Goal: Communication & Community: Connect with others

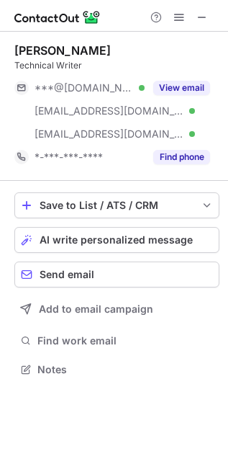
scroll to position [359, 228]
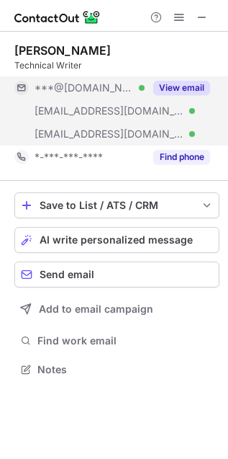
click at [181, 91] on button "View email" at bounding box center [181, 88] width 57 height 14
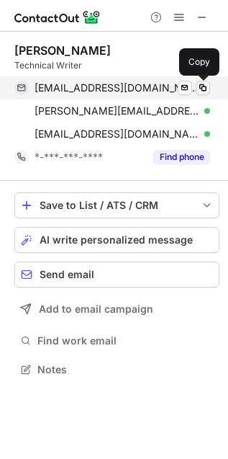
click at [204, 88] on span at bounding box center [203, 88] width 12 height 12
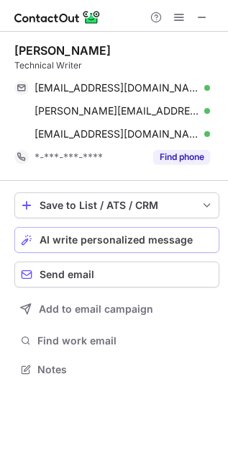
click at [164, 243] on span "AI write personalized message" at bounding box center [116, 240] width 153 height 12
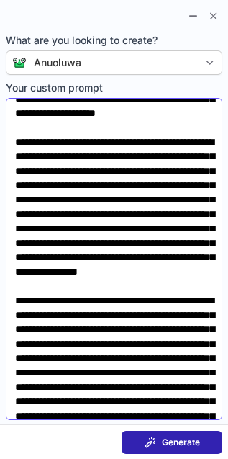
scroll to position [116, 0]
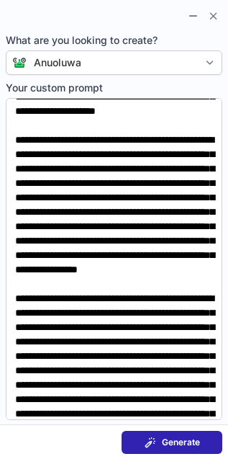
click at [159, 437] on div "Generate" at bounding box center [172, 442] width 55 height 12
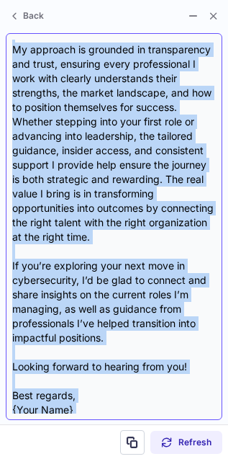
scroll to position [577, 0]
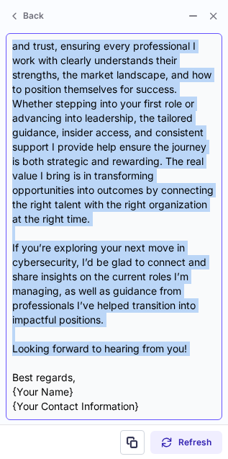
drag, startPoint x: 15, startPoint y: 44, endPoint x: 117, endPoint y: 364, distance: 336.1
click at [117, 364] on div "Hello Kenneth, I hope this message finds you well. I am a Certified Job Placeme…" at bounding box center [114, 227] width 204 height 374
copy div "Hello Kenneth, I hope this message finds you well. I am a Certified Job Placeme…"
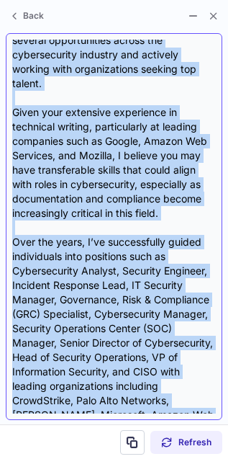
scroll to position [0, 0]
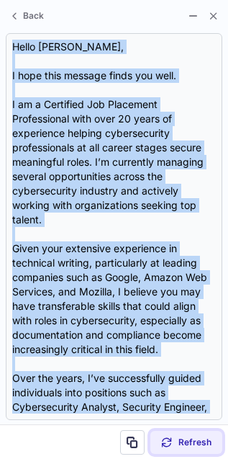
click at [186, 437] on span "Refresh" at bounding box center [195, 442] width 33 height 12
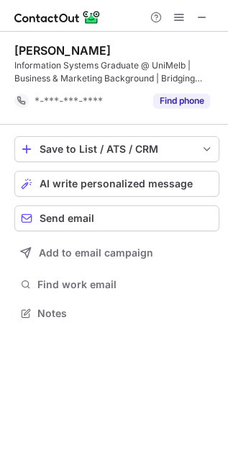
scroll to position [303, 228]
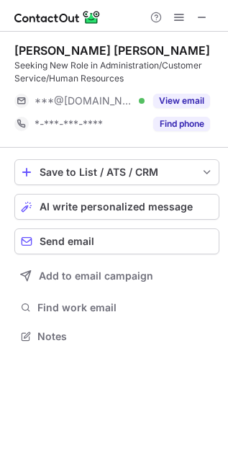
scroll to position [326, 228]
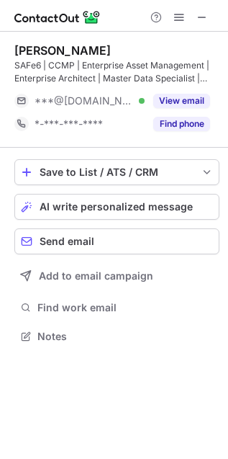
scroll to position [326, 228]
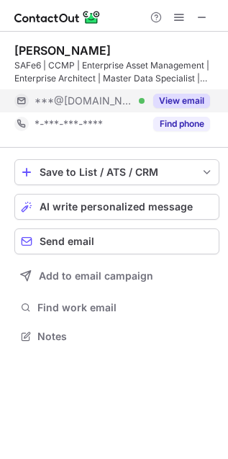
click at [169, 104] on button "View email" at bounding box center [181, 101] width 57 height 14
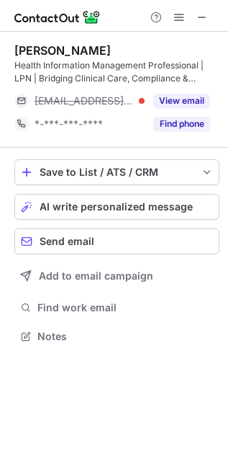
scroll to position [326, 228]
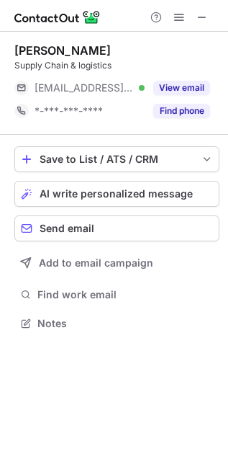
scroll to position [312, 228]
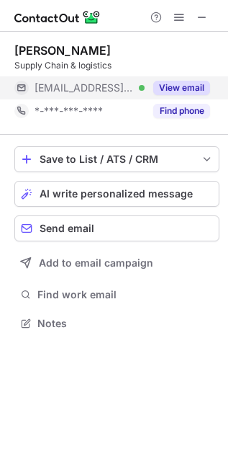
click at [172, 84] on button "View email" at bounding box center [181, 88] width 57 height 14
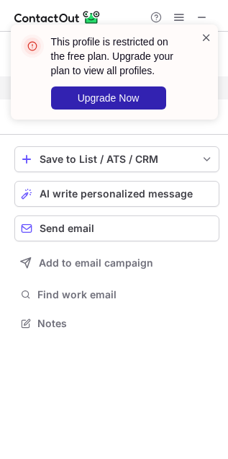
click at [204, 33] on span at bounding box center [207, 37] width 12 height 14
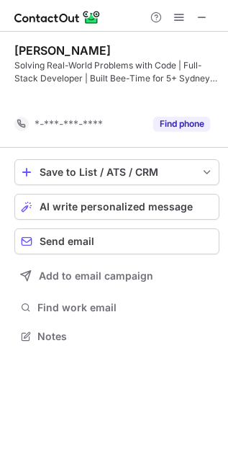
scroll to position [303, 228]
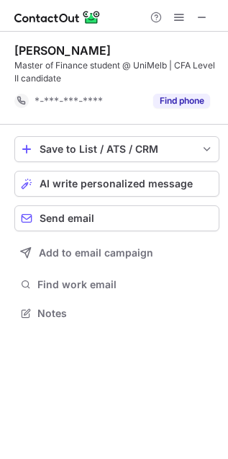
scroll to position [303, 228]
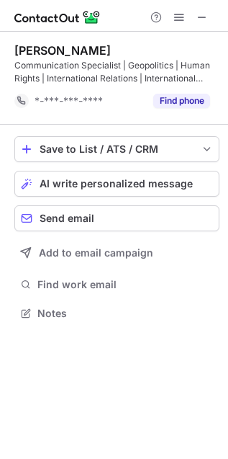
scroll to position [303, 228]
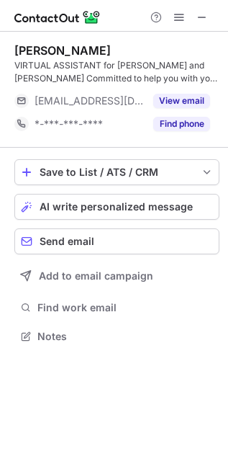
scroll to position [326, 228]
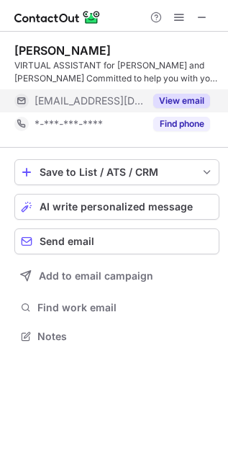
click at [172, 99] on button "View email" at bounding box center [181, 101] width 57 height 14
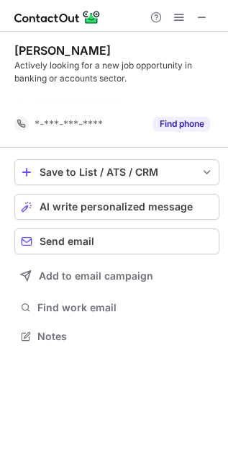
scroll to position [303, 228]
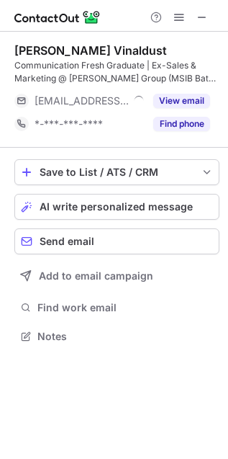
scroll to position [326, 228]
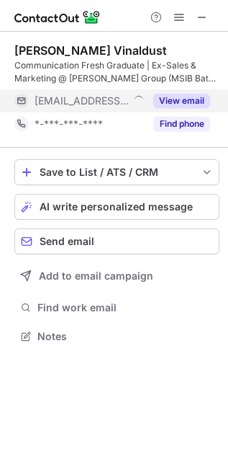
click at [174, 100] on button "View email" at bounding box center [181, 101] width 57 height 14
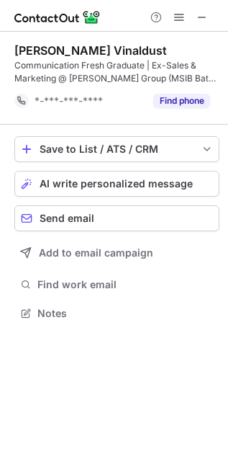
scroll to position [303, 228]
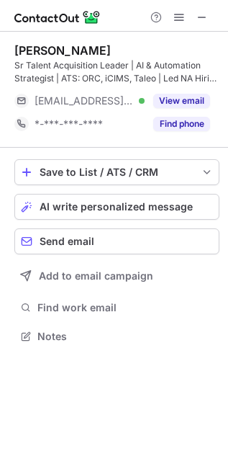
scroll to position [326, 228]
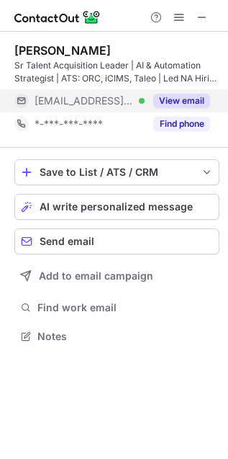
click at [171, 106] on button "View email" at bounding box center [181, 101] width 57 height 14
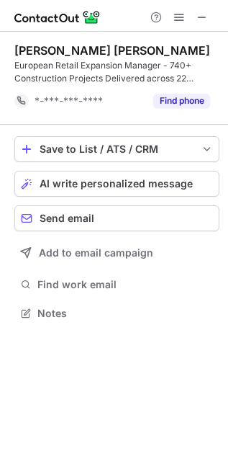
scroll to position [303, 228]
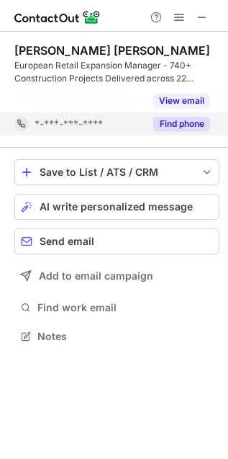
scroll to position [303, 228]
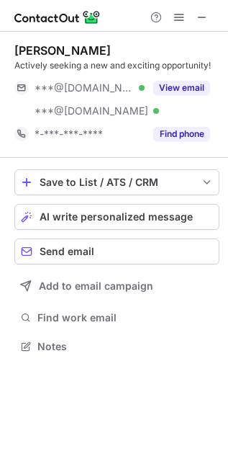
scroll to position [335, 228]
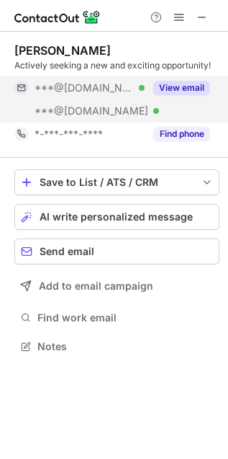
click at [166, 89] on button "View email" at bounding box center [181, 88] width 57 height 14
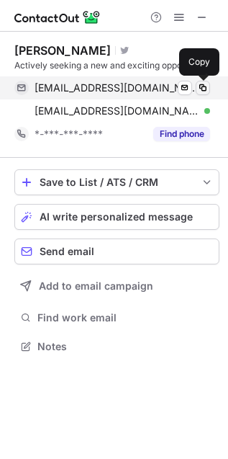
click at [204, 85] on span at bounding box center [203, 88] width 12 height 12
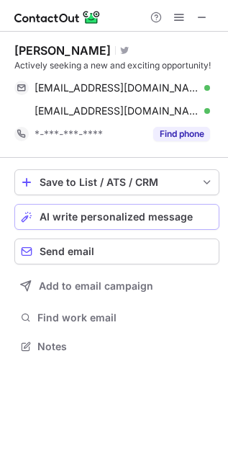
click at [104, 217] on span "AI write personalized message" at bounding box center [116, 217] width 153 height 12
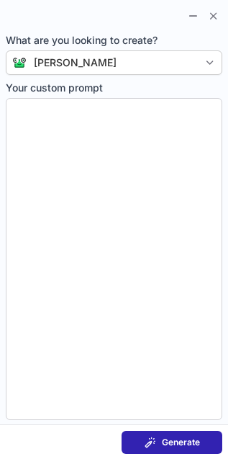
type textarea "**********"
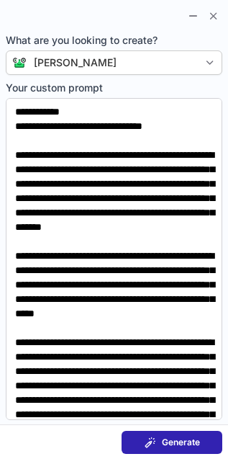
click at [135, 436] on button "Generate" at bounding box center [172, 442] width 101 height 23
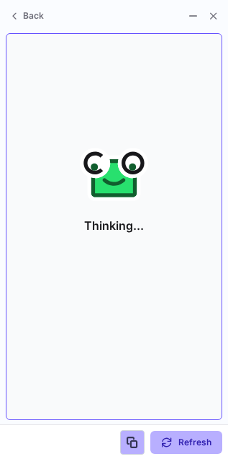
click at [100, 335] on div "Thinking..." at bounding box center [114, 227] width 204 height 374
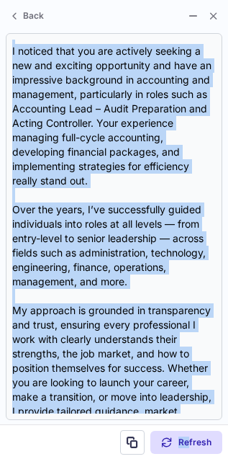
scroll to position [505, 0]
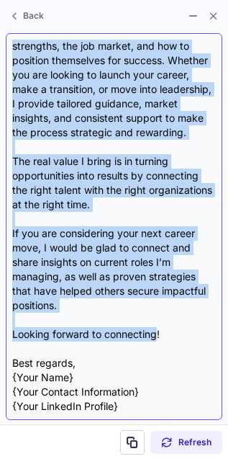
drag, startPoint x: 15, startPoint y: 48, endPoint x: 157, endPoint y: 341, distance: 324.9
click at [157, 341] on div "Hello David, I hope this message finds you well. I am a Certified Job Placement…" at bounding box center [114, 227] width 204 height 374
copy div "Hello David, I hope this message finds you well. I am a Certified Job Placement…"
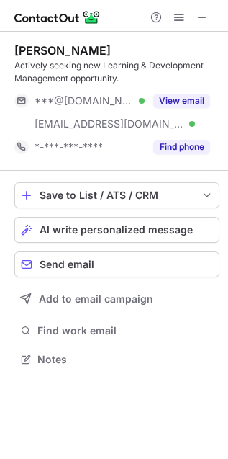
scroll to position [349, 228]
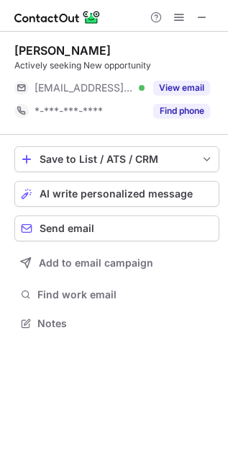
scroll to position [312, 228]
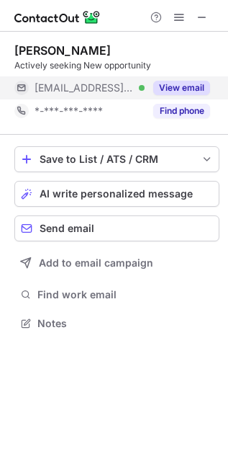
click at [164, 84] on button "View email" at bounding box center [181, 88] width 57 height 14
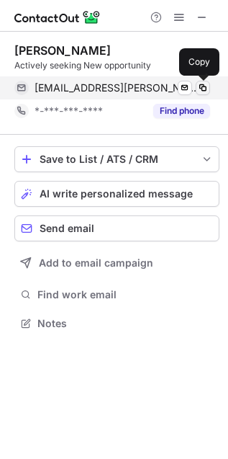
click at [205, 91] on span at bounding box center [203, 88] width 12 height 12
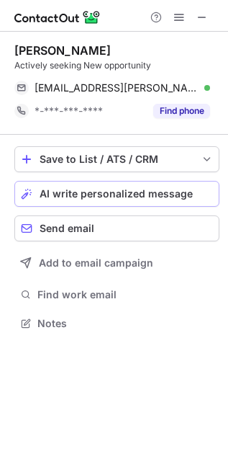
click at [68, 191] on span "AI write personalized message" at bounding box center [116, 194] width 153 height 12
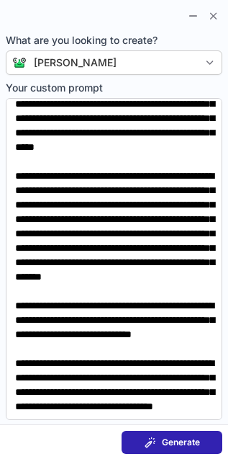
scroll to position [0, 0]
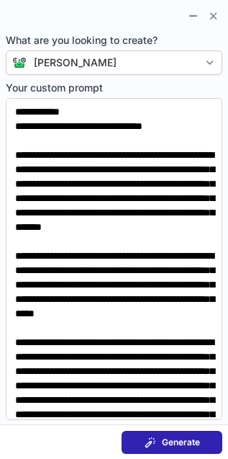
click at [158, 445] on div "Generate" at bounding box center [172, 442] width 55 height 12
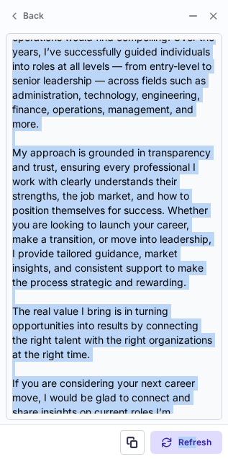
scroll to position [418, 0]
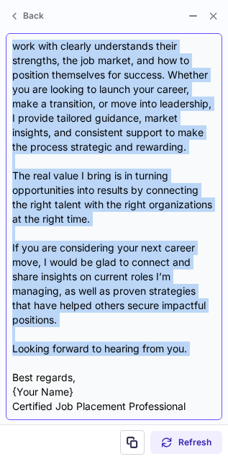
drag, startPoint x: 15, startPoint y: 50, endPoint x: 153, endPoint y: 356, distance: 335.4
click at [153, 356] on div "Hello David, I hope this message finds you well. I am a Certified Job Placement…" at bounding box center [114, 227] width 204 height 374
copy div "Hello David, I hope this message finds you well. I am a Certified Job Placement…"
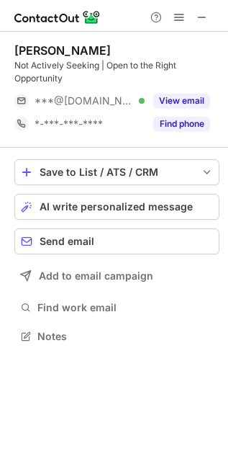
scroll to position [326, 228]
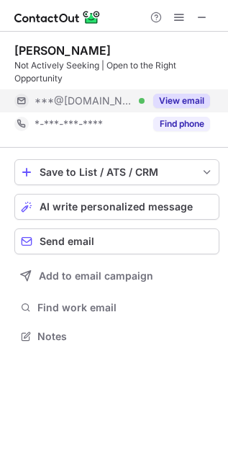
click at [156, 103] on button "View email" at bounding box center [181, 101] width 57 height 14
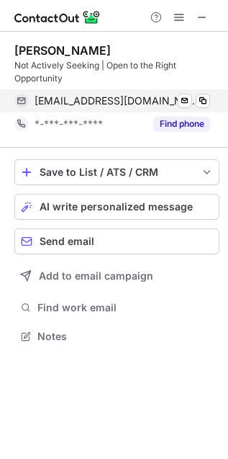
click at [202, 108] on div "[EMAIL_ADDRESS][DOMAIN_NAME] Verified Send email Copy" at bounding box center [112, 100] width 196 height 23
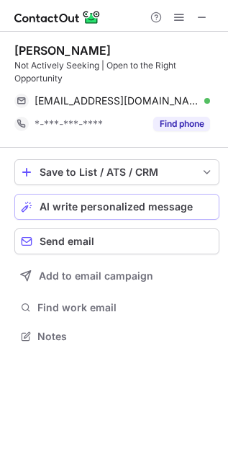
click at [132, 201] on span "AI write personalized message" at bounding box center [116, 207] width 153 height 12
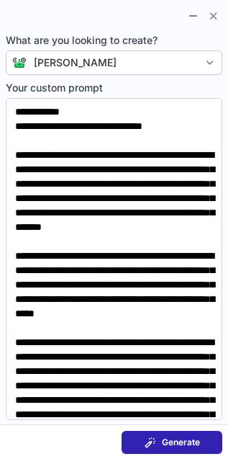
click at [142, 433] on button "Generate" at bounding box center [172, 442] width 101 height 23
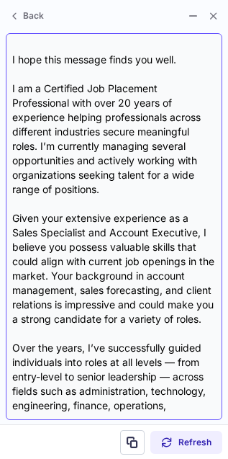
scroll to position [0, 0]
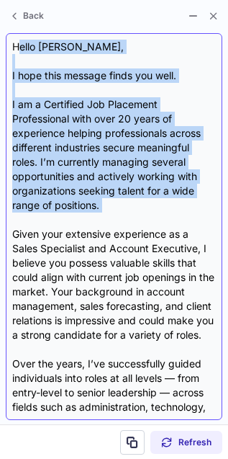
drag, startPoint x: 17, startPoint y: 45, endPoint x: 120, endPoint y: 218, distance: 201.5
click at [120, 219] on div "Hello [PERSON_NAME], I hope this message finds you well. I am a Certified Job P…" at bounding box center [114, 227] width 204 height 374
click at [120, 218] on div "Hello [PERSON_NAME], I hope this message finds you well. I am a Certified Job P…" at bounding box center [114, 227] width 204 height 374
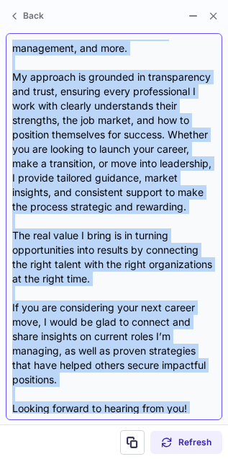
scroll to position [476, 0]
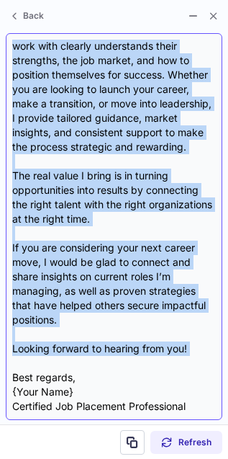
drag, startPoint x: 9, startPoint y: 47, endPoint x: 118, endPoint y: 364, distance: 334.9
click at [118, 364] on div "Hello [PERSON_NAME], I hope this message finds you well. I am a Certified Job P…" at bounding box center [114, 226] width 217 height 387
copy div "Lorem Ipsum, D sita cons adipisc elits doe temp. I ut l Etdolorem Ali Enimadmin…"
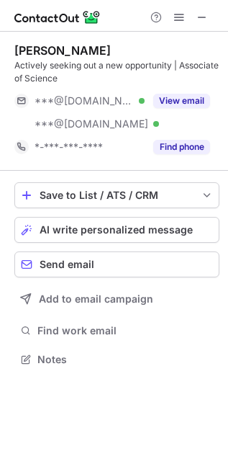
scroll to position [349, 228]
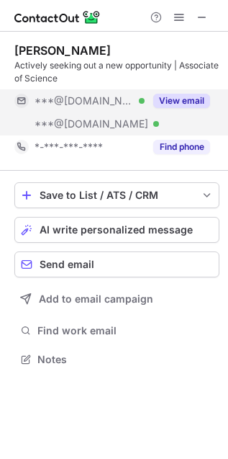
click at [179, 94] on button "View email" at bounding box center [181, 101] width 57 height 14
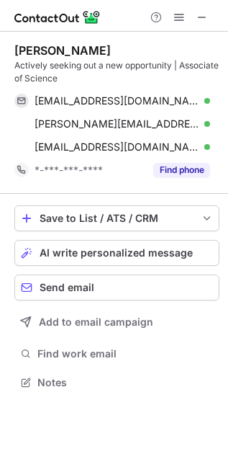
scroll to position [372, 228]
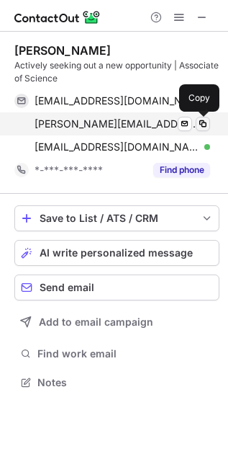
click at [204, 123] on span at bounding box center [203, 124] width 12 height 12
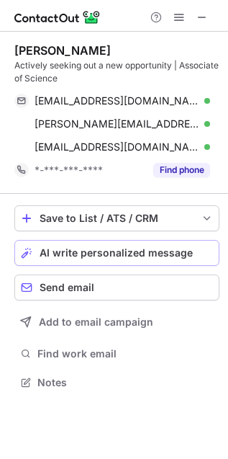
click at [96, 247] on span "AI write personalized message" at bounding box center [116, 253] width 153 height 12
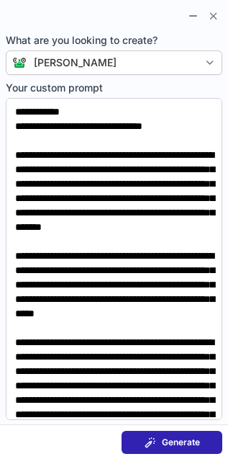
click at [166, 446] on span "Generate" at bounding box center [181, 442] width 38 height 12
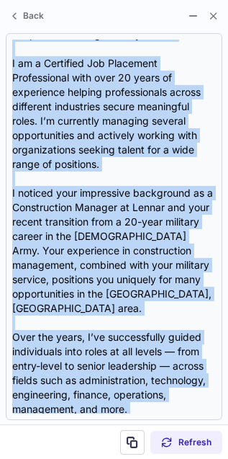
scroll to position [447, 0]
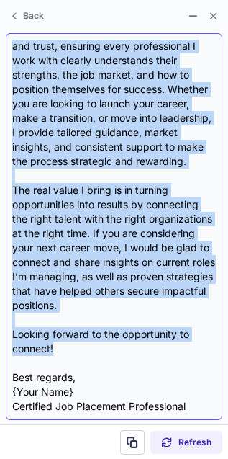
drag, startPoint x: 14, startPoint y: 50, endPoint x: 84, endPoint y: 350, distance: 307.4
click at [84, 350] on div "Hello David, I hope this message finds you well. I am a Certified Job Placement…" at bounding box center [114, 227] width 204 height 374
copy div "Hello David, I hope this message finds you well. I am a Certified Job Placement…"
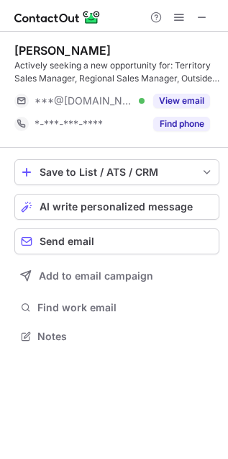
scroll to position [326, 228]
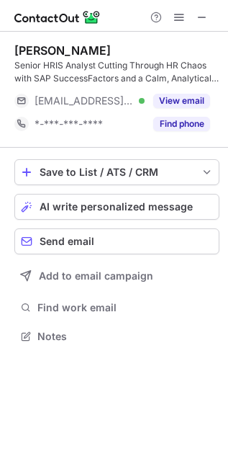
scroll to position [326, 228]
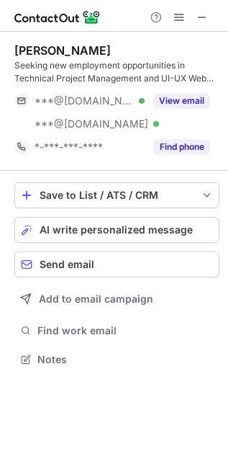
scroll to position [349, 228]
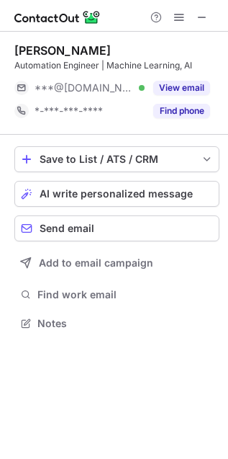
scroll to position [312, 228]
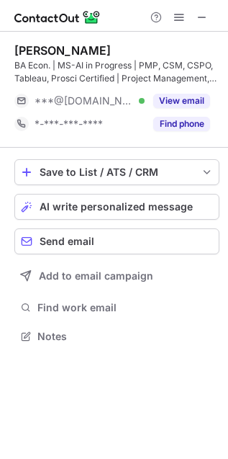
scroll to position [326, 228]
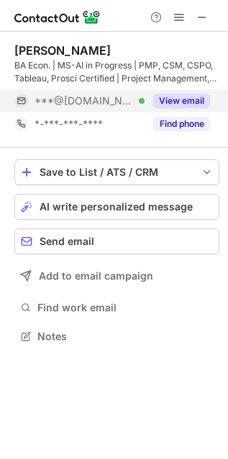
click at [173, 104] on button "View email" at bounding box center [181, 101] width 57 height 14
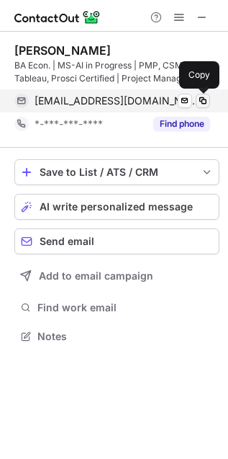
click at [205, 102] on span at bounding box center [203, 101] width 12 height 12
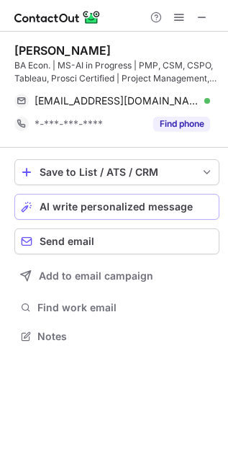
click at [143, 204] on span "AI write personalized message" at bounding box center [116, 207] width 153 height 12
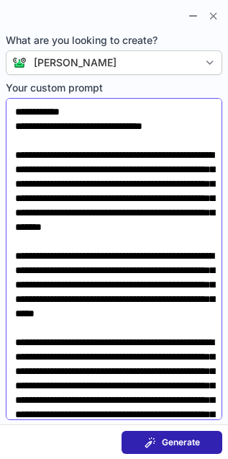
scroll to position [1, 0]
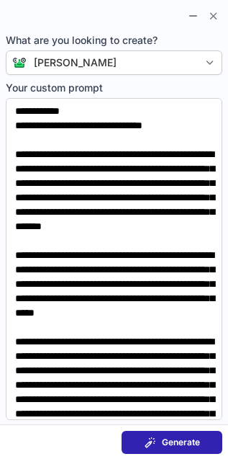
click at [155, 441] on span at bounding box center [151, 442] width 12 height 12
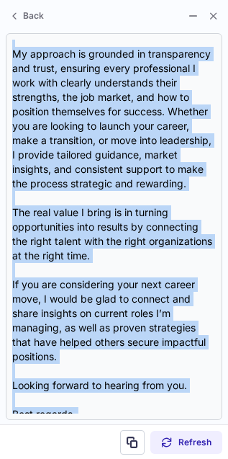
scroll to position [677, 0]
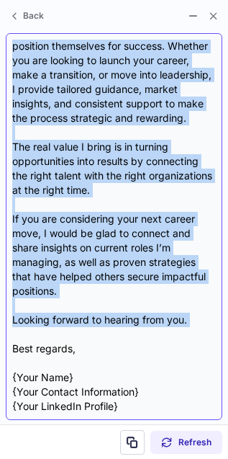
drag, startPoint x: 15, startPoint y: 108, endPoint x: 186, endPoint y: 335, distance: 283.8
click at [186, 335] on div "Subject: Career Opportunities and Insights Body: Hello David, I hope this messa…" at bounding box center [114, 227] width 204 height 374
copy div "Hello David, I hope this message finds you well. I am a Certified Job Placement…"
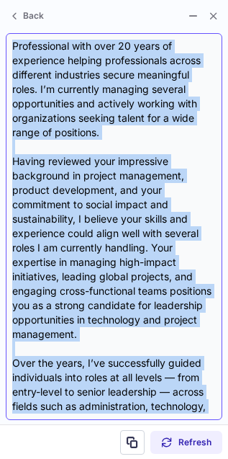
scroll to position [0, 0]
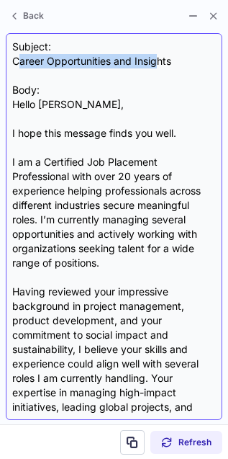
drag, startPoint x: 17, startPoint y: 67, endPoint x: 157, endPoint y: 58, distance: 140.7
click at [157, 58] on div "Subject: Career Opportunities and Insights Body: Hello David, I hope this messa…" at bounding box center [114, 227] width 204 height 374
click at [158, 58] on div "Subject: Career Opportunities and Insights Body: Hello David, I hope this messa…" at bounding box center [114, 227] width 204 height 374
drag, startPoint x: 176, startPoint y: 63, endPoint x: 13, endPoint y: 64, distance: 162.7
click at [13, 64] on div "Subject: Career Opportunities and Insights Body: Hello David, I hope this messa…" at bounding box center [114, 227] width 204 height 374
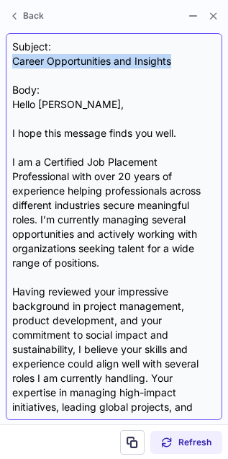
copy div "Career Opportunities and Insights"
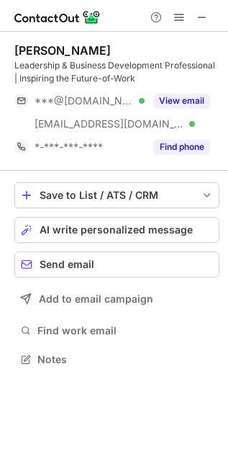
scroll to position [349, 228]
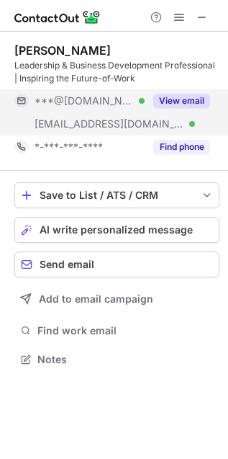
click at [173, 103] on button "View email" at bounding box center [181, 101] width 57 height 14
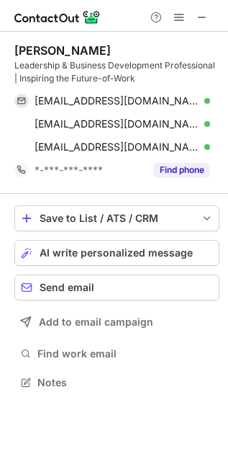
scroll to position [372, 228]
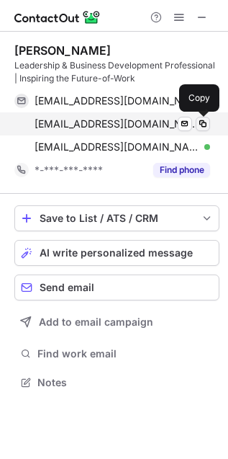
click at [204, 125] on span at bounding box center [203, 124] width 12 height 12
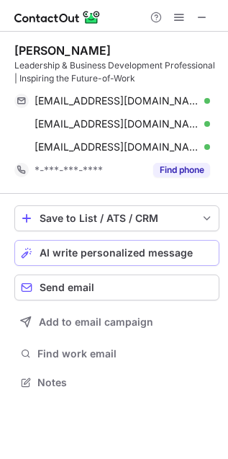
click at [135, 252] on span "AI write personalized message" at bounding box center [116, 253] width 153 height 12
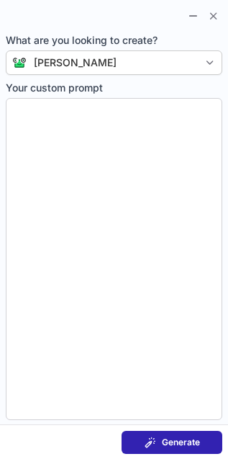
type textarea "**********"
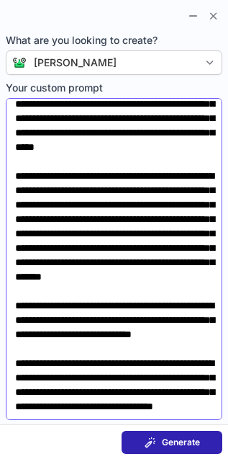
scroll to position [340, 0]
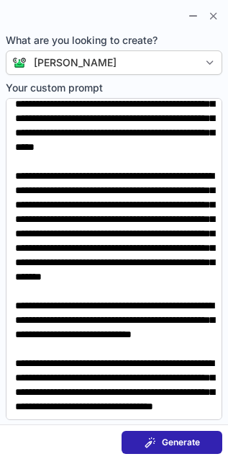
click at [158, 448] on button "Generate" at bounding box center [172, 442] width 101 height 23
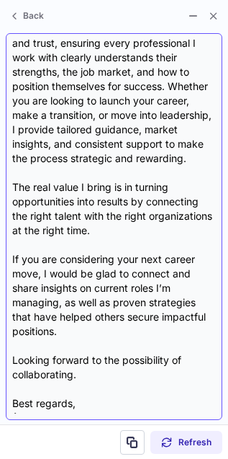
scroll to position [0, 0]
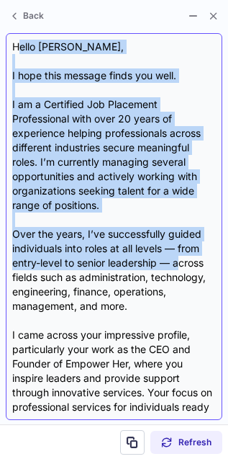
drag, startPoint x: 17, startPoint y: 37, endPoint x: 181, endPoint y: 266, distance: 281.7
click at [181, 266] on div "Hello [PERSON_NAME], I hope this message finds you well. I am a Certified Job P…" at bounding box center [114, 226] width 217 height 387
click at [181, 266] on div "Hello [PERSON_NAME], I hope this message finds you well. I am a Certified Job P…" at bounding box center [114, 227] width 204 height 374
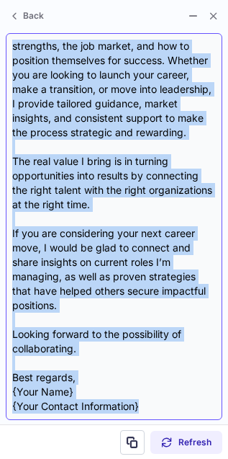
scroll to position [519, 0]
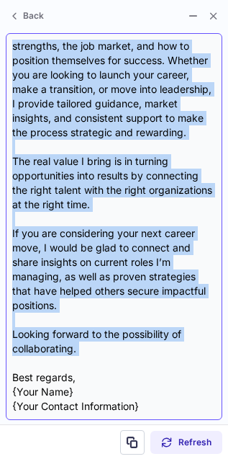
drag, startPoint x: 14, startPoint y: 48, endPoint x: 179, endPoint y: 364, distance: 356.5
click at [179, 364] on div "Hello [PERSON_NAME], I hope this message finds you well. I am a Certified Job P…" at bounding box center [114, 227] width 204 height 374
copy div "Lorem Ipsum, D sita cons adipisc elits doe temp. I ut l Etdolorem Ali Enimadmin…"
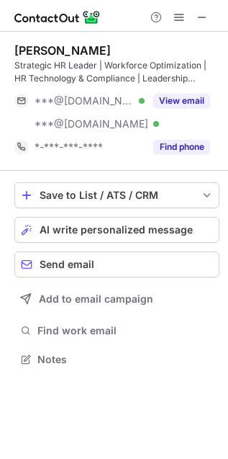
scroll to position [349, 228]
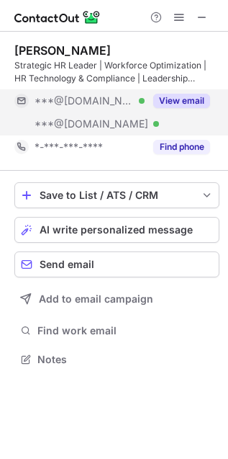
click at [168, 96] on button "View email" at bounding box center [181, 101] width 57 height 14
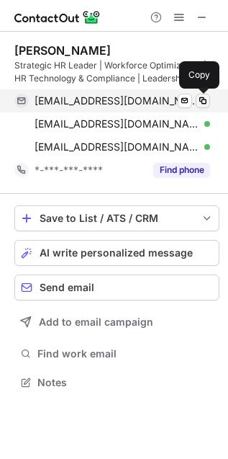
click at [205, 102] on span at bounding box center [203, 101] width 12 height 12
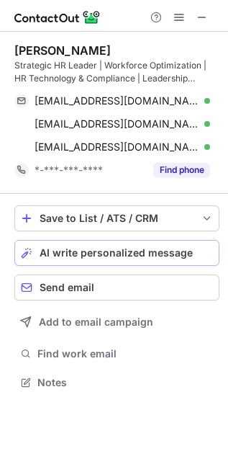
click at [99, 251] on span "AI write personalized message" at bounding box center [116, 253] width 153 height 12
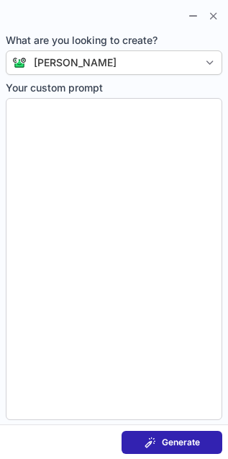
type textarea "**********"
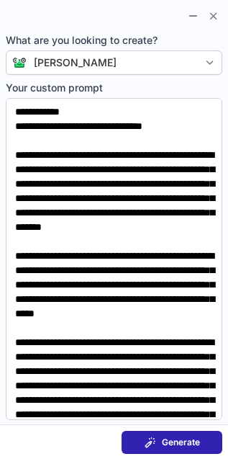
click at [153, 431] on button "Generate" at bounding box center [172, 442] width 101 height 23
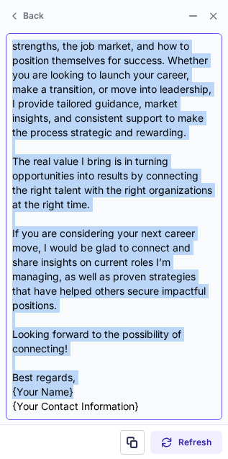
scroll to position [548, 0]
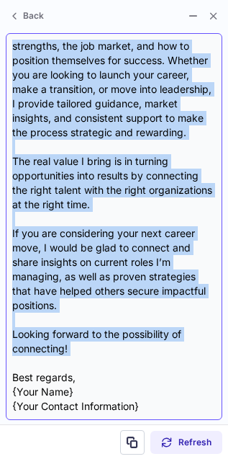
drag, startPoint x: 14, startPoint y: 48, endPoint x: 197, endPoint y: 359, distance: 360.4
click at [197, 359] on div "Hello David, I hope this message finds you well. I am a Certified Job Placement…" at bounding box center [114, 227] width 204 height 374
copy div "Hello David, I hope this message finds you well. I am a Certified Job Placement…"
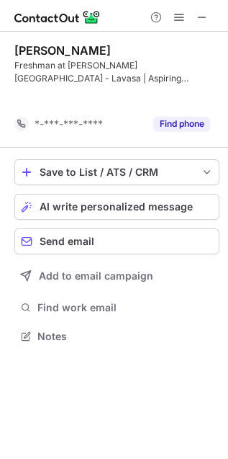
scroll to position [303, 228]
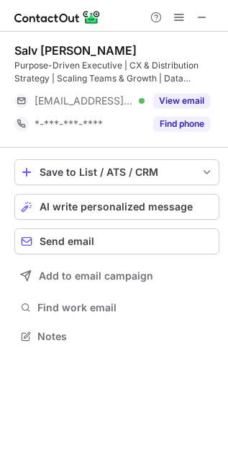
scroll to position [326, 228]
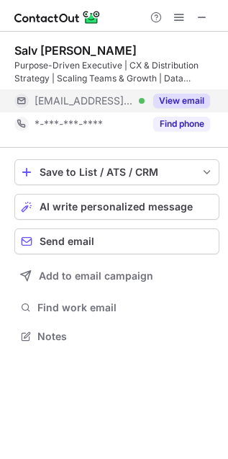
click at [195, 91] on div "View email" at bounding box center [178, 100] width 66 height 23
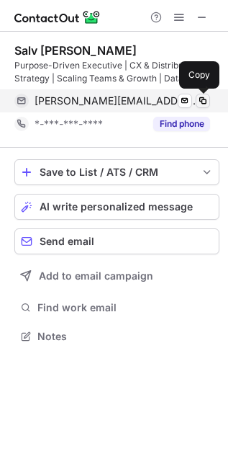
click at [202, 103] on span at bounding box center [203, 101] width 12 height 12
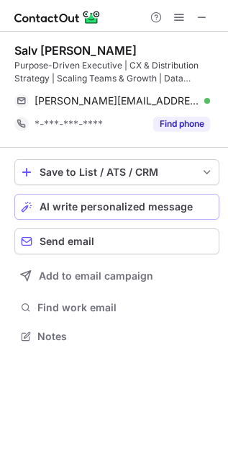
click at [109, 212] on span "AI write personalized message" at bounding box center [116, 207] width 153 height 12
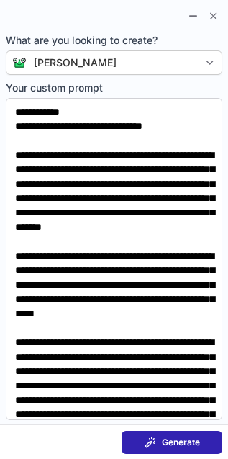
click at [168, 448] on button "Generate" at bounding box center [172, 442] width 101 height 23
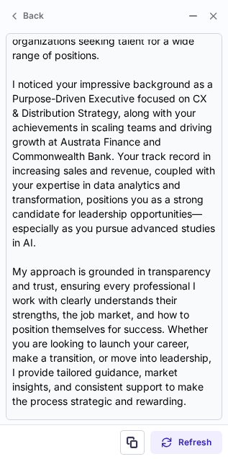
scroll to position [0, 0]
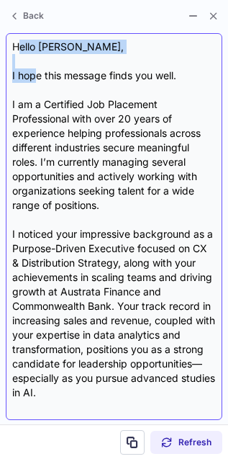
drag, startPoint x: 17, startPoint y: 48, endPoint x: 37, endPoint y: 81, distance: 39.1
click at [37, 81] on div "Hello [PERSON_NAME], I hope this message finds you well. I am a Certified Job P…" at bounding box center [114, 227] width 204 height 374
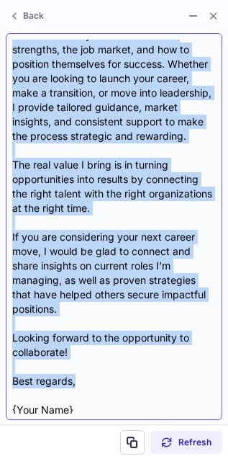
scroll to position [447, 0]
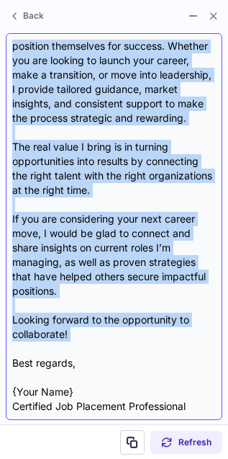
drag, startPoint x: 12, startPoint y: 47, endPoint x: 135, endPoint y: 349, distance: 326.5
click at [135, 349] on div "Hello David, I hope this message finds you well. I am a Certified Job Placement…" at bounding box center [114, 227] width 204 height 374
copy div "Hello David, I hope this message finds you well. I am a Certified Job Placement…"
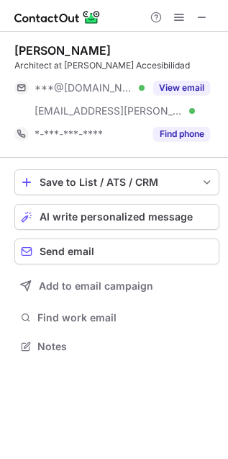
scroll to position [335, 228]
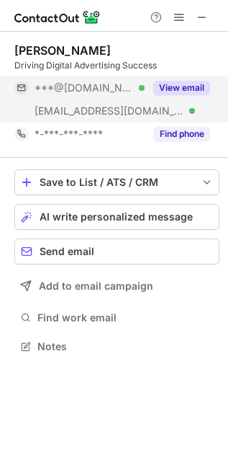
click at [181, 90] on button "View email" at bounding box center [181, 88] width 57 height 14
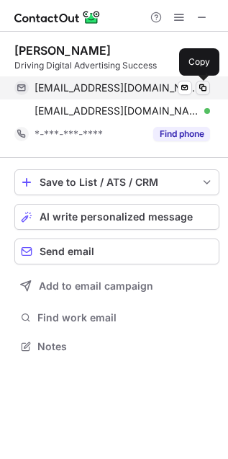
click at [205, 90] on span at bounding box center [203, 88] width 12 height 12
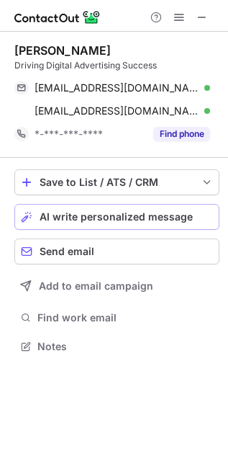
click at [106, 214] on span "AI write personalized message" at bounding box center [116, 217] width 153 height 12
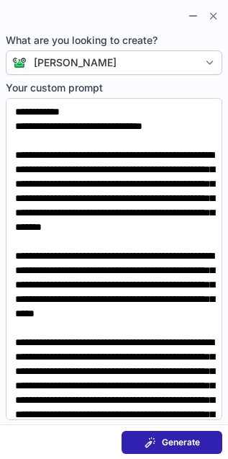
click at [174, 439] on span "Generate" at bounding box center [181, 442] width 38 height 12
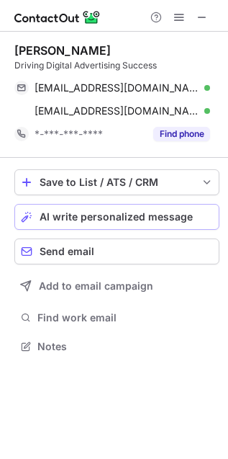
click at [55, 212] on span "AI write personalized message" at bounding box center [116, 217] width 153 height 12
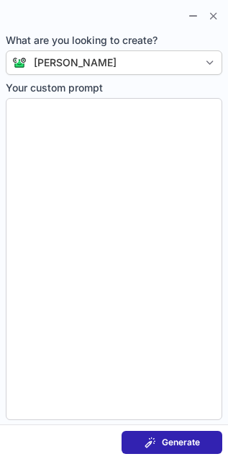
type textarea "**********"
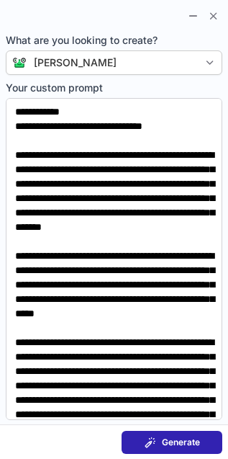
click at [164, 443] on span "Generate" at bounding box center [181, 442] width 38 height 12
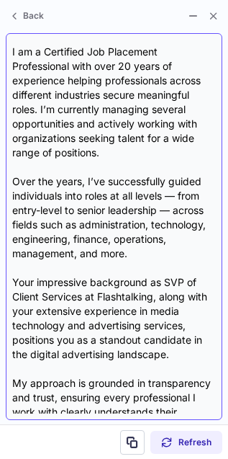
scroll to position [0, 0]
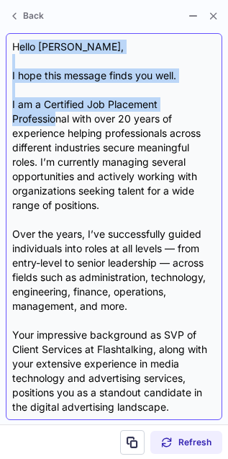
drag, startPoint x: 17, startPoint y: 36, endPoint x: 75, endPoint y: 148, distance: 125.9
click at [75, 148] on div "Hello [PERSON_NAME], I hope this message finds you well. I am a Certified Job P…" at bounding box center [114, 226] width 217 height 387
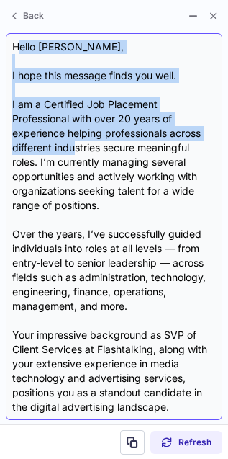
click at [75, 148] on div "Hello [PERSON_NAME], I hope this message finds you well. I am a Certified Job P…" at bounding box center [114, 227] width 204 height 374
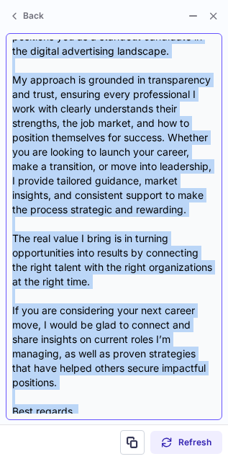
scroll to position [404, 0]
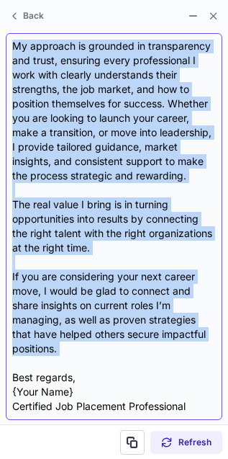
drag, startPoint x: 12, startPoint y: 45, endPoint x: 154, endPoint y: 366, distance: 350.6
click at [154, 366] on div "Hello [PERSON_NAME], I hope this message finds you well. I am a Certified Job P…" at bounding box center [114, 227] width 204 height 374
copy div "Lorem Ipsum, D sita cons adipisc elits doe temp. I ut l Etdolorem Ali Enimadmin…"
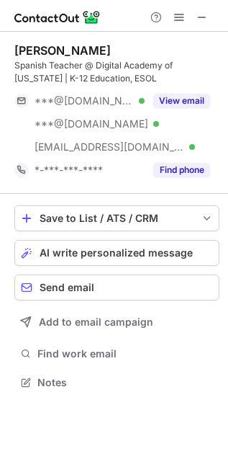
scroll to position [372, 228]
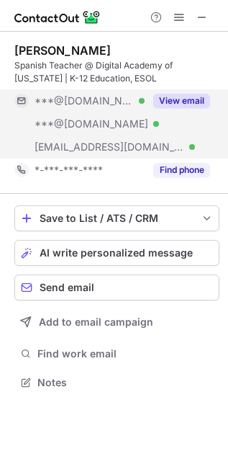
click at [163, 100] on button "View email" at bounding box center [181, 101] width 57 height 14
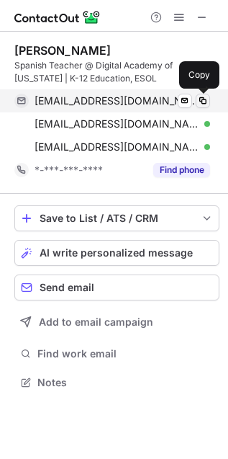
click at [205, 99] on span at bounding box center [203, 101] width 12 height 12
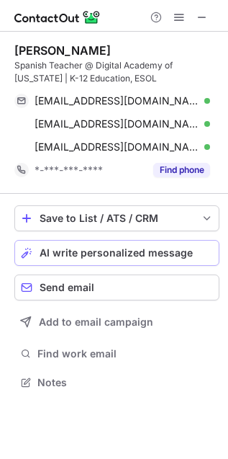
click at [103, 248] on span "AI write personalized message" at bounding box center [116, 253] width 153 height 12
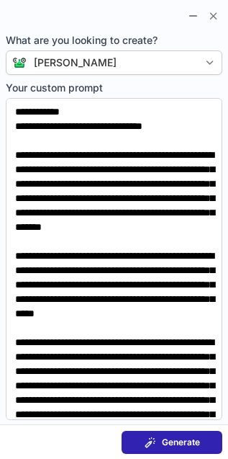
click at [138, 440] on button "Generate" at bounding box center [172, 442] width 101 height 23
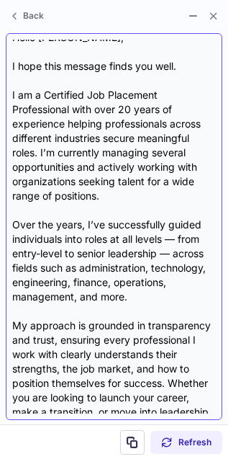
scroll to position [0, 0]
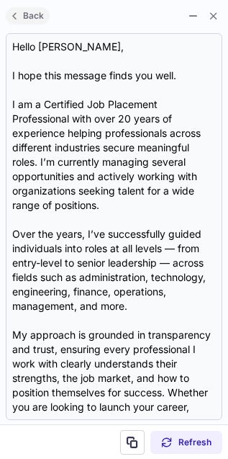
click at [29, 19] on span "Back" at bounding box center [33, 16] width 27 height 10
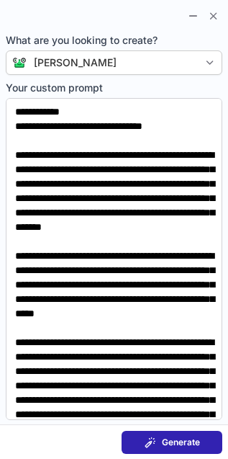
click at [178, 444] on span "Generate" at bounding box center [181, 442] width 38 height 12
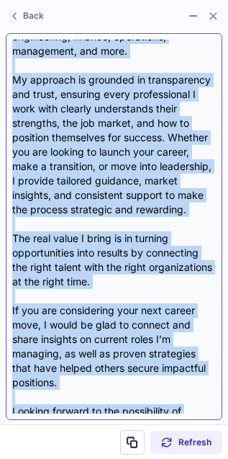
scroll to position [433, 0]
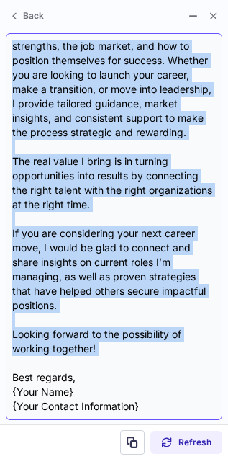
drag, startPoint x: 9, startPoint y: 128, endPoint x: 127, endPoint y: 358, distance: 257.9
click at [127, 358] on div "Subject: Exploring Career Opportunities Body: --- Hello David, I hope this mess…" at bounding box center [114, 226] width 217 height 387
copy div "Lorem Ipsum, D sita cons adipisc elits doe temp. I ut l Etdolorem Ali Enimadmin…"
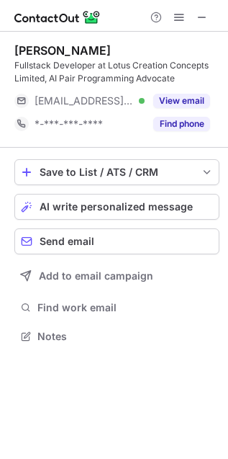
scroll to position [326, 228]
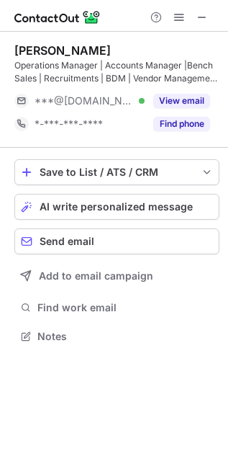
scroll to position [326, 228]
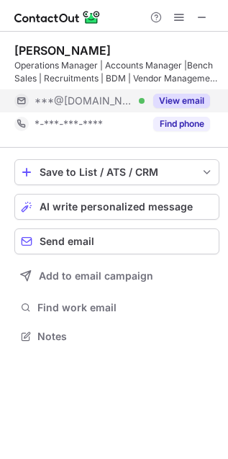
click at [168, 99] on button "View email" at bounding box center [181, 101] width 57 height 14
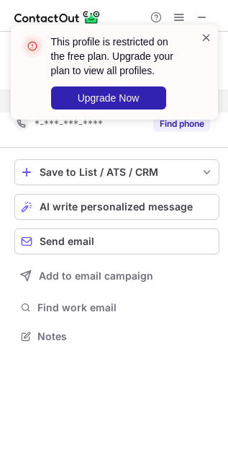
click at [207, 39] on span at bounding box center [207, 37] width 12 height 14
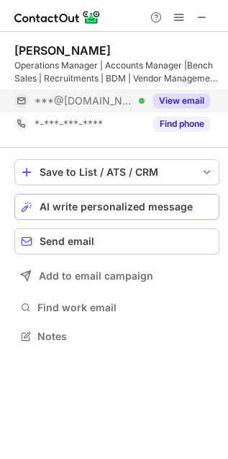
click at [120, 204] on span "AI write personalized message" at bounding box center [116, 207] width 153 height 12
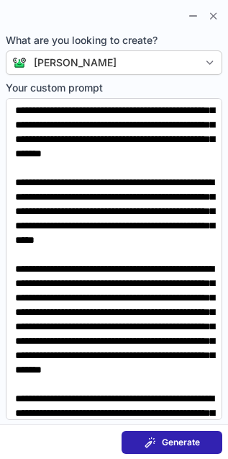
scroll to position [0, 0]
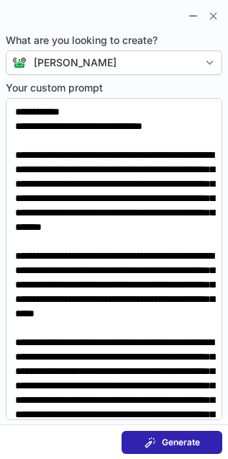
click at [182, 441] on span "Generate" at bounding box center [181, 442] width 38 height 12
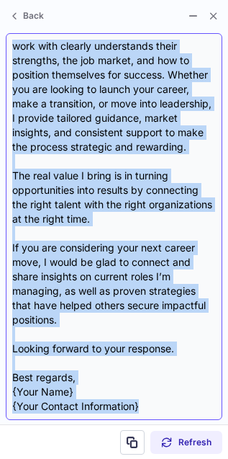
scroll to position [519, 0]
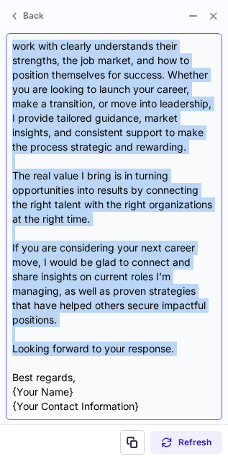
drag, startPoint x: 12, startPoint y: 45, endPoint x: 164, endPoint y: 357, distance: 347.4
click at [164, 357] on div "Hello David, I hope this message finds you well. I am a Certified Job Placement…" at bounding box center [114, 227] width 204 height 374
copy div "Hello David, I hope this message finds you well. I am a Certified Job Placement…"
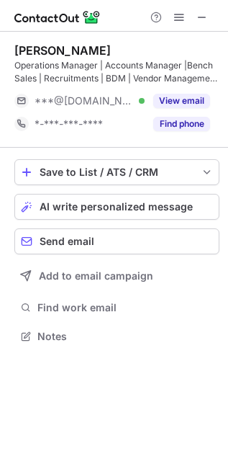
scroll to position [326, 228]
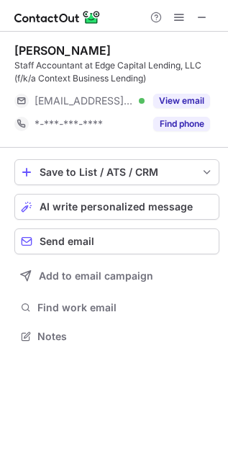
scroll to position [326, 228]
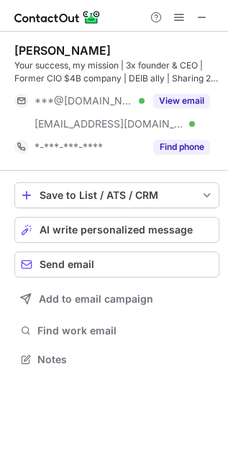
scroll to position [349, 228]
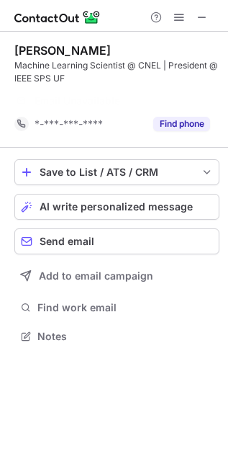
scroll to position [303, 228]
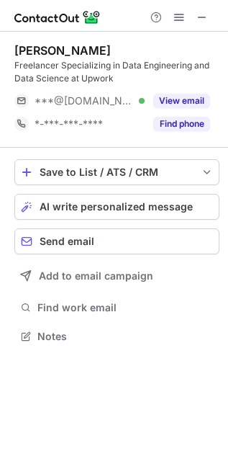
scroll to position [326, 228]
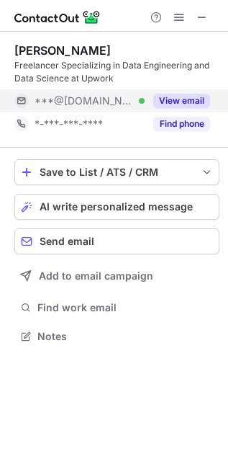
click at [185, 104] on button "View email" at bounding box center [181, 101] width 57 height 14
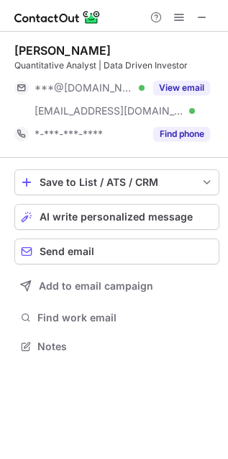
scroll to position [335, 228]
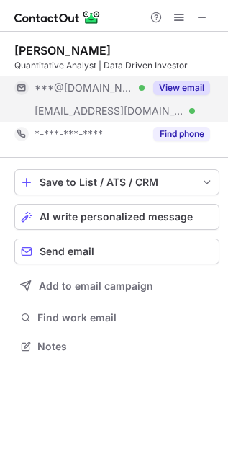
click at [185, 91] on button "View email" at bounding box center [181, 88] width 57 height 14
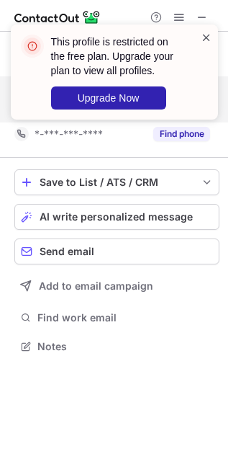
click at [208, 37] on span at bounding box center [207, 37] width 12 height 14
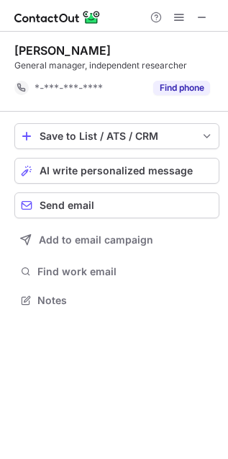
scroll to position [289, 228]
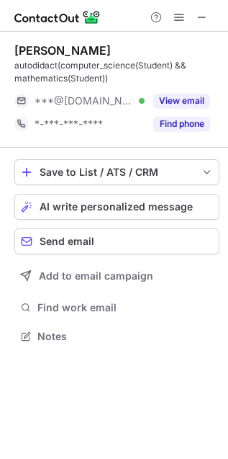
scroll to position [326, 228]
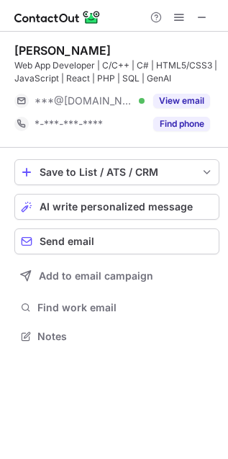
scroll to position [326, 228]
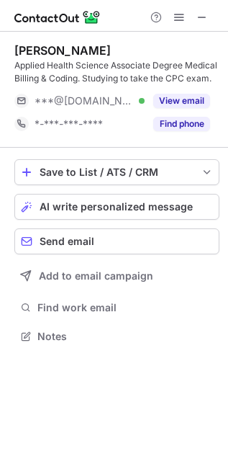
scroll to position [326, 228]
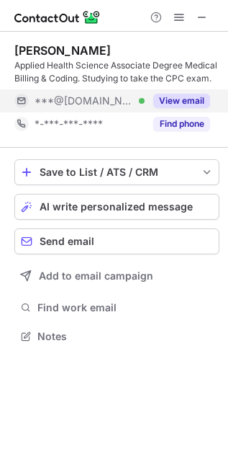
click at [159, 99] on button "View email" at bounding box center [181, 101] width 57 height 14
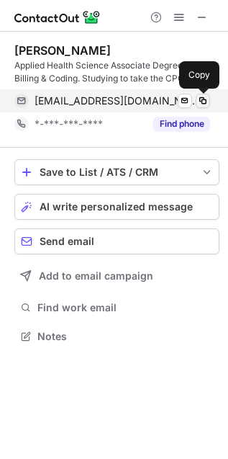
click at [201, 102] on span at bounding box center [203, 101] width 12 height 12
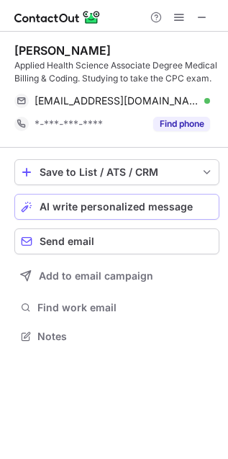
click at [81, 209] on span "AI write personalized message" at bounding box center [116, 207] width 153 height 12
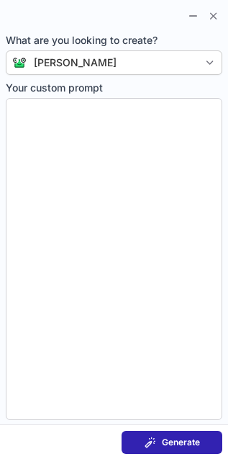
type textarea "**********"
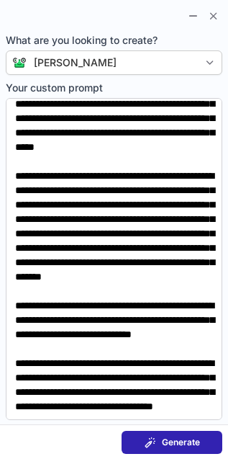
scroll to position [226, 0]
click at [138, 433] on button "Generate" at bounding box center [172, 442] width 101 height 23
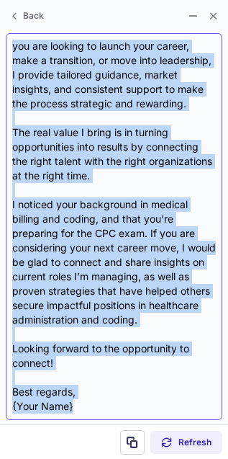
scroll to position [375, 0]
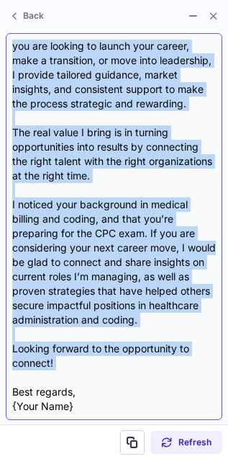
drag, startPoint x: 14, startPoint y: 48, endPoint x: 145, endPoint y: 375, distance: 353.1
click at [145, 375] on div "Hello [PERSON_NAME], I hope this message finds you well. I am a Certified Job P…" at bounding box center [114, 227] width 204 height 374
copy div "Lorem Ipsum, D sita cons adipisc elits doe temp. I ut l Etdolorem Ali Enimadmin…"
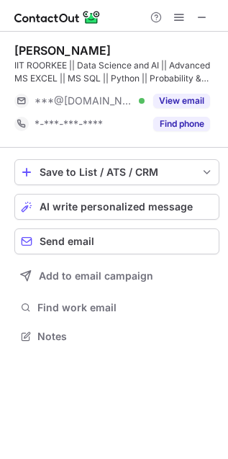
scroll to position [326, 228]
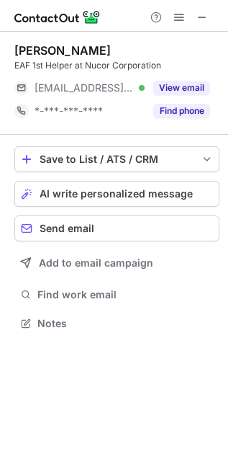
scroll to position [312, 228]
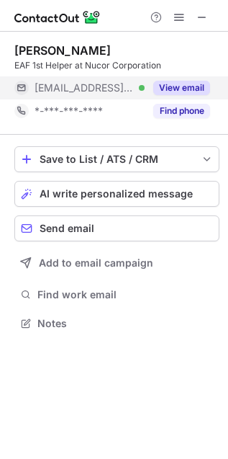
click at [176, 81] on button "View email" at bounding box center [181, 88] width 57 height 14
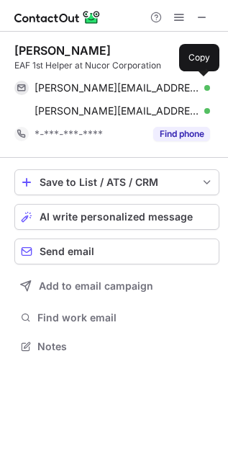
scroll to position [335, 228]
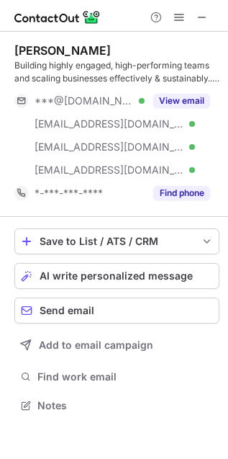
scroll to position [395, 228]
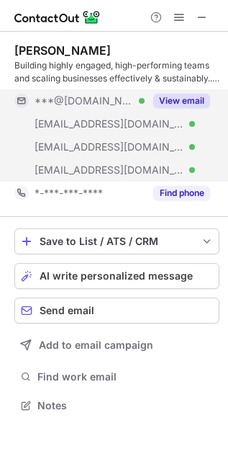
click at [172, 100] on button "View email" at bounding box center [181, 101] width 57 height 14
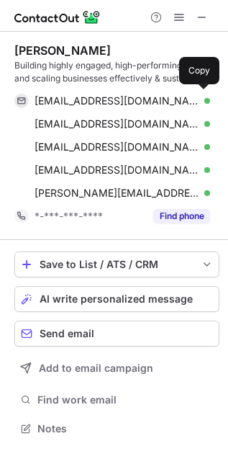
scroll to position [418, 228]
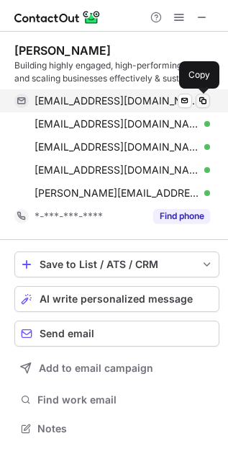
click at [201, 102] on span at bounding box center [203, 101] width 12 height 12
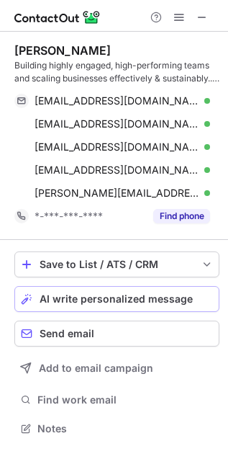
click at [106, 298] on span "AI write personalized message" at bounding box center [116, 299] width 153 height 12
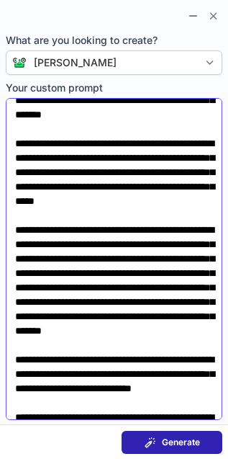
scroll to position [0, 0]
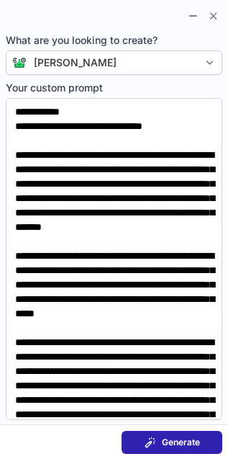
click at [150, 453] on button "Generate" at bounding box center [172, 442] width 101 height 23
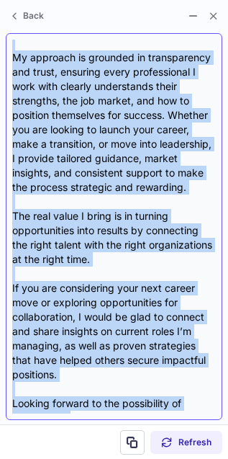
scroll to position [519, 0]
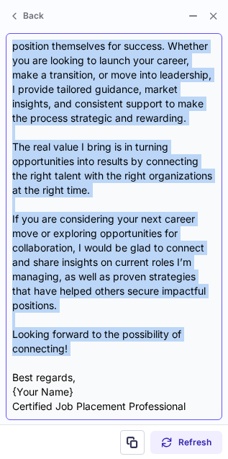
drag, startPoint x: 14, startPoint y: 45, endPoint x: 136, endPoint y: 361, distance: 339.3
click at [136, 361] on div "Hello David, I hope this message finds you well. I am a Certified Job Placement…" at bounding box center [114, 227] width 204 height 374
copy div "Hello David, I hope this message finds you well. I am a Certified Job Placement…"
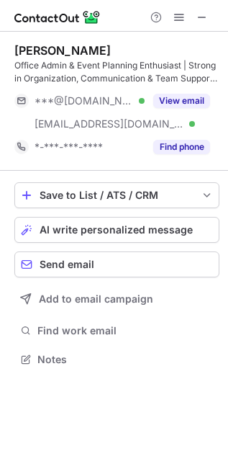
scroll to position [349, 228]
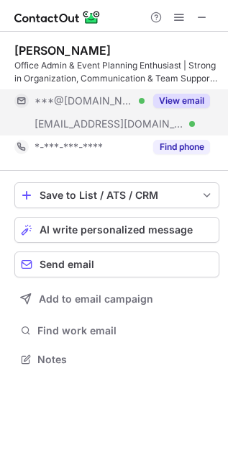
click at [178, 96] on button "View email" at bounding box center [181, 101] width 57 height 14
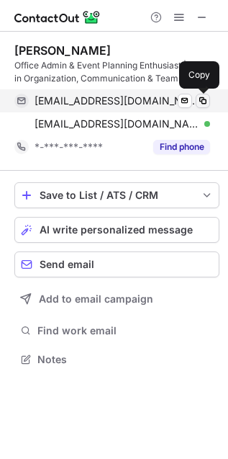
click at [207, 102] on span at bounding box center [203, 101] width 12 height 12
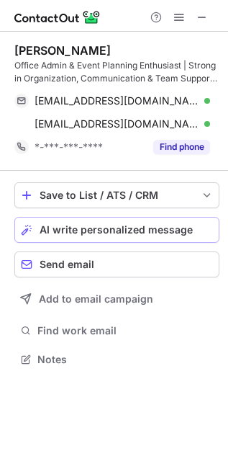
click at [119, 235] on span "AI write personalized message" at bounding box center [116, 230] width 153 height 12
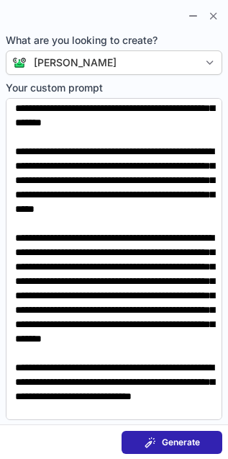
scroll to position [105, 0]
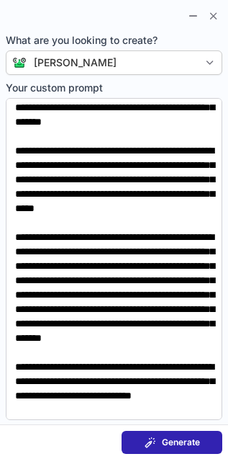
click at [150, 436] on span at bounding box center [151, 442] width 12 height 12
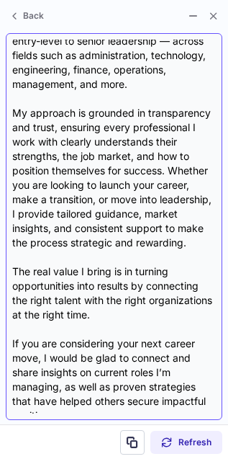
scroll to position [213, 0]
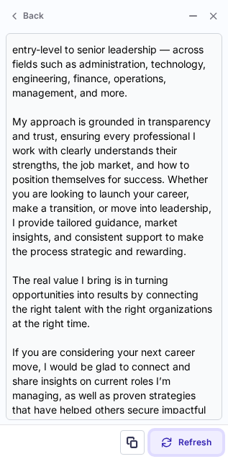
click at [193, 434] on button "Refresh" at bounding box center [186, 442] width 72 height 23
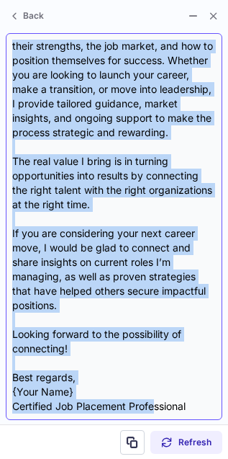
scroll to position [418, 0]
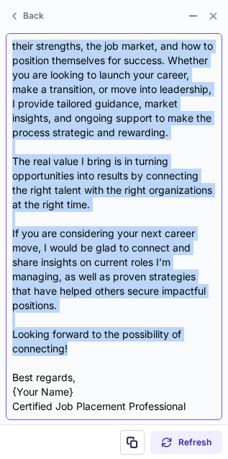
drag, startPoint x: 12, startPoint y: 42, endPoint x: 135, endPoint y: 349, distance: 330.5
click at [135, 349] on div "Hello David, I hope this message finds you well. I wanted to reach out as a Cer…" at bounding box center [114, 227] width 204 height 374
copy div "Hello David, I hope this message finds you well. I wanted to reach out as a Cer…"
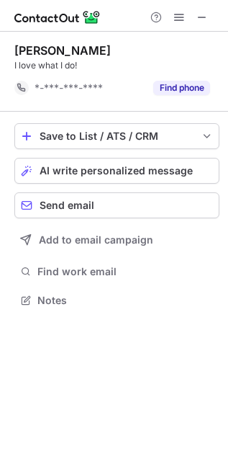
scroll to position [289, 228]
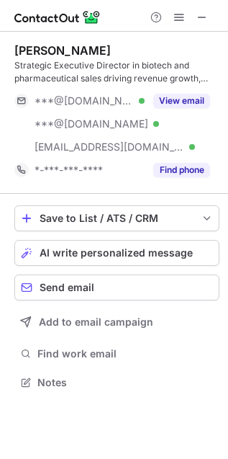
scroll to position [372, 228]
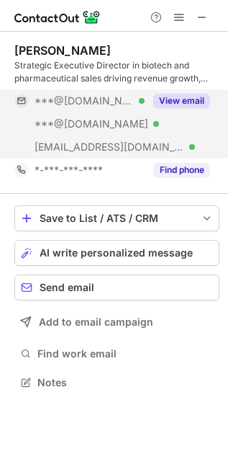
click at [195, 96] on button "View email" at bounding box center [181, 101] width 57 height 14
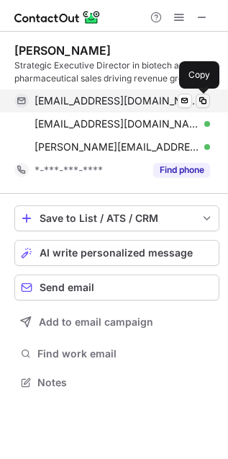
click at [204, 99] on span at bounding box center [203, 101] width 12 height 12
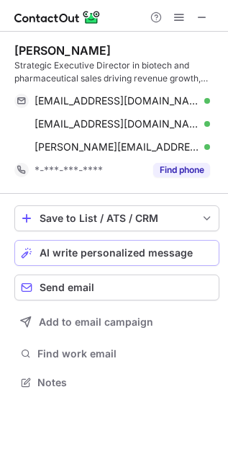
click at [132, 253] on span "AI write personalized message" at bounding box center [116, 253] width 153 height 12
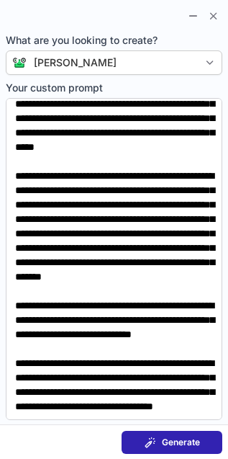
scroll to position [204, 0]
click at [162, 449] on button "Generate" at bounding box center [172, 442] width 101 height 23
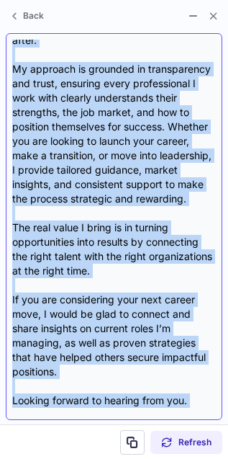
scroll to position [591, 0]
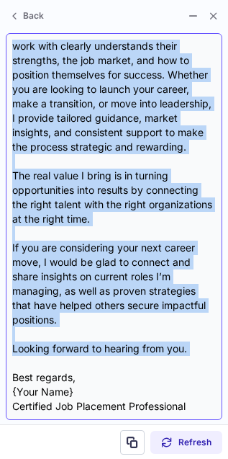
drag, startPoint x: 11, startPoint y: 44, endPoint x: 170, endPoint y: 360, distance: 353.8
click at [170, 360] on div "Hello David, I hope this message finds you well. I am a Certified Job Placement…" at bounding box center [114, 226] width 217 height 387
copy div "Hello David, I hope this message finds you well. I am a Certified Job Placement…"
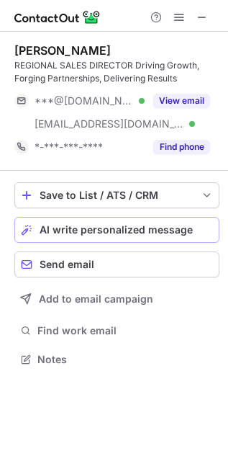
scroll to position [349, 228]
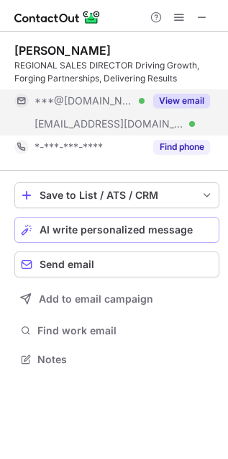
click at [169, 96] on button "View email" at bounding box center [181, 101] width 57 height 14
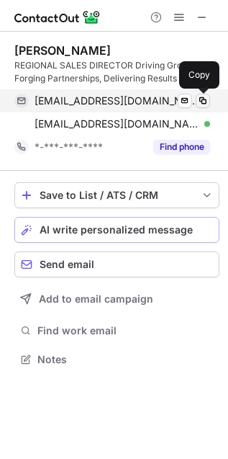
click at [202, 99] on span at bounding box center [203, 101] width 12 height 12
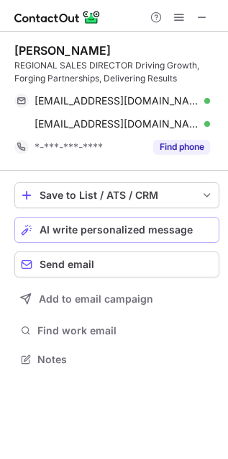
click at [81, 228] on span "AI write personalized message" at bounding box center [116, 230] width 153 height 12
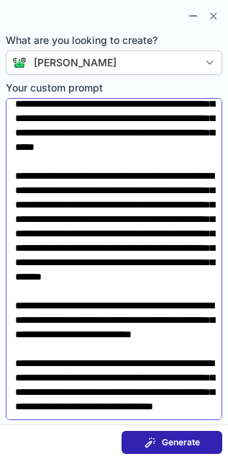
scroll to position [212, 0]
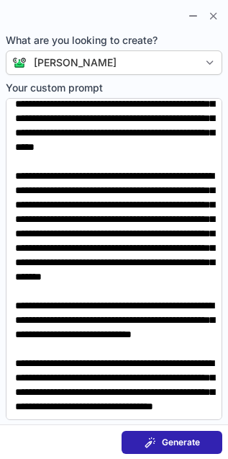
click at [149, 445] on span at bounding box center [151, 442] width 12 height 12
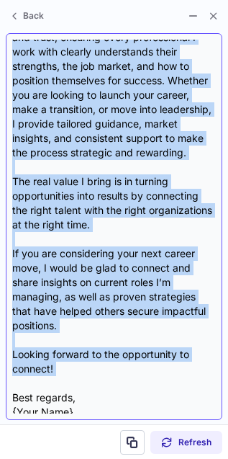
scroll to position [433, 0]
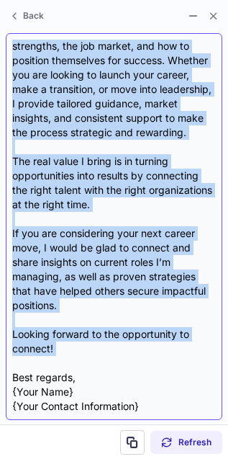
drag, startPoint x: 15, startPoint y: 45, endPoint x: 176, endPoint y: 369, distance: 361.6
click at [176, 369] on div "Hello David, I hope this message finds you well. I am a Certified Job Placement…" at bounding box center [114, 227] width 204 height 374
copy div "Hello David, I hope this message finds you well. I am a Certified Job Placement…"
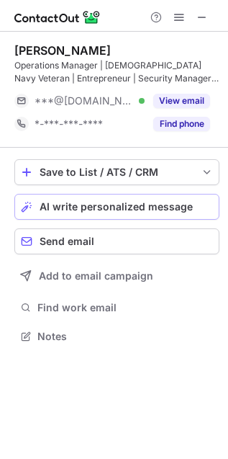
scroll to position [326, 228]
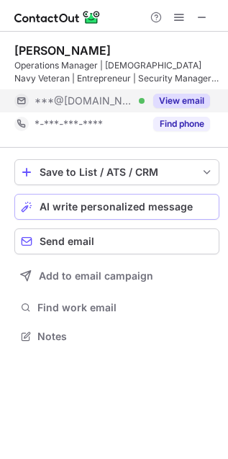
click at [202, 96] on button "View email" at bounding box center [181, 101] width 57 height 14
click at [153, 99] on button "View email" at bounding box center [181, 101] width 57 height 14
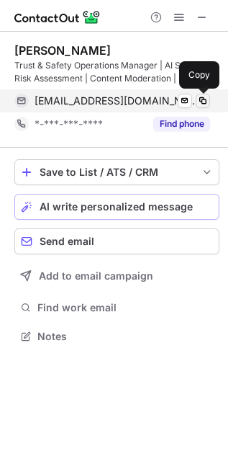
click at [204, 100] on span at bounding box center [203, 101] width 12 height 12
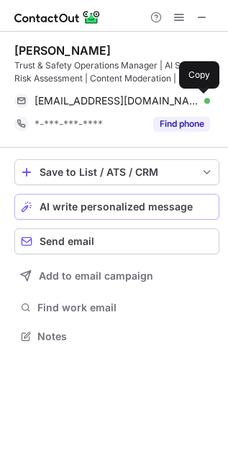
click at [84, 208] on span "AI write personalized message" at bounding box center [116, 207] width 153 height 12
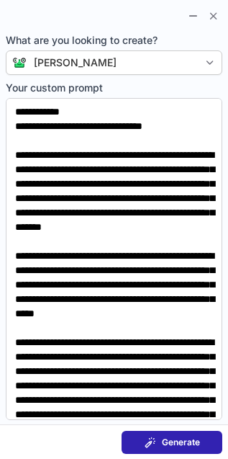
click at [170, 442] on span "Generate" at bounding box center [181, 442] width 38 height 12
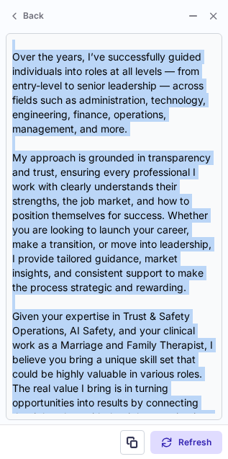
scroll to position [418, 0]
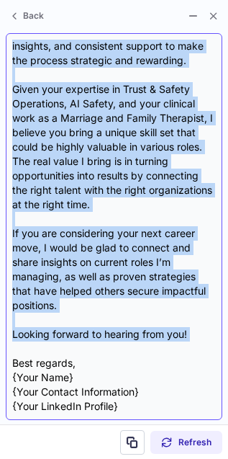
drag, startPoint x: 12, startPoint y: 45, endPoint x: 115, endPoint y: 351, distance: 323.7
click at [115, 351] on div "Hello David, I hope this message finds you well. I am a Certified Job Placement…" at bounding box center [114, 227] width 204 height 374
copy div "Hello David, I hope this message finds you well. I am a Certified Job Placement…"
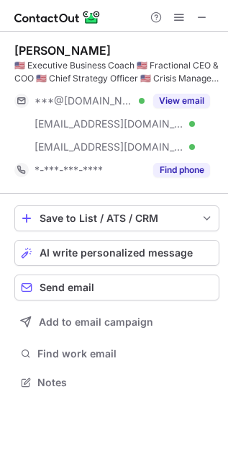
scroll to position [372, 228]
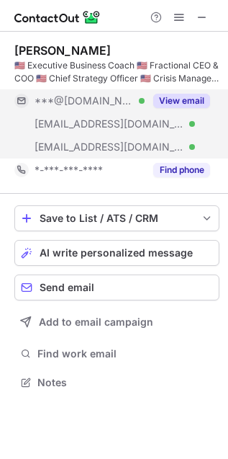
click at [170, 102] on button "View email" at bounding box center [181, 101] width 57 height 14
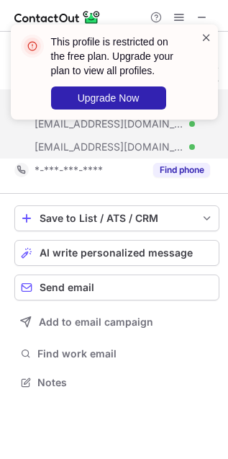
click at [207, 37] on span at bounding box center [207, 37] width 12 height 14
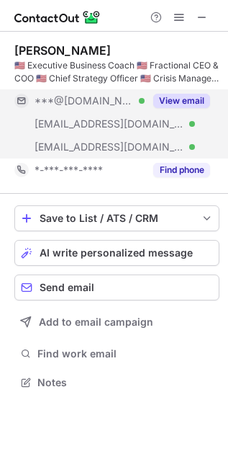
click at [3, 76] on div "Paul Raggio 🇺🇸 Executive Business Coach 🇺🇸 Fractional CEO & COO 🇺🇸 Chief Strate…" at bounding box center [114, 218] width 228 height 372
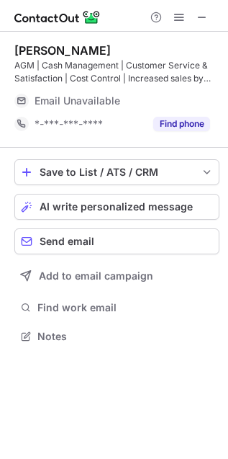
scroll to position [326, 228]
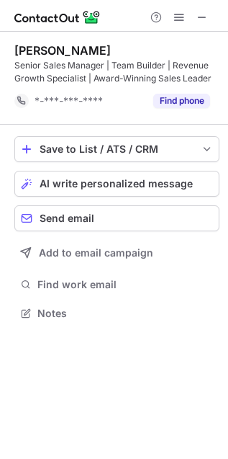
scroll to position [303, 228]
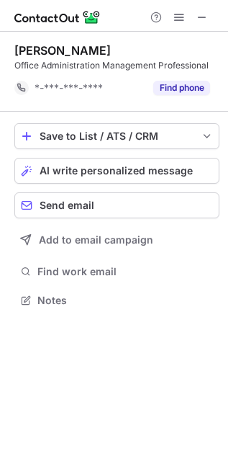
scroll to position [289, 228]
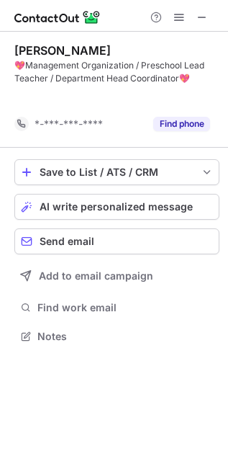
scroll to position [303, 228]
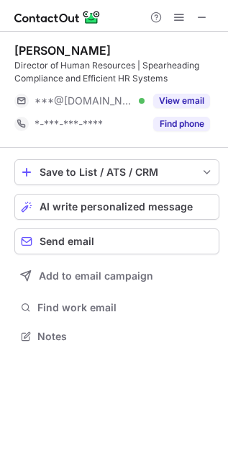
scroll to position [326, 228]
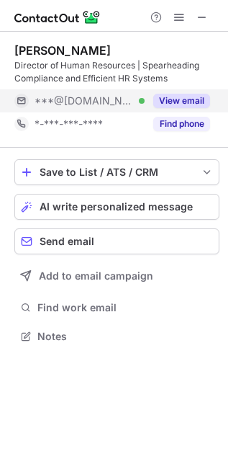
click at [181, 102] on button "View email" at bounding box center [181, 101] width 57 height 14
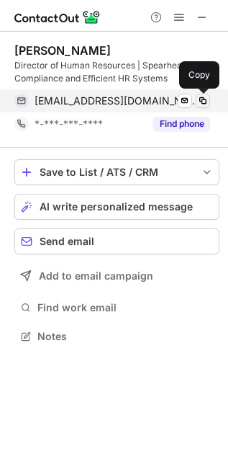
click at [204, 102] on span at bounding box center [203, 101] width 12 height 12
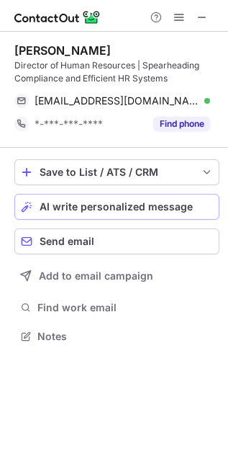
click at [54, 209] on span "AI write personalized message" at bounding box center [116, 207] width 153 height 12
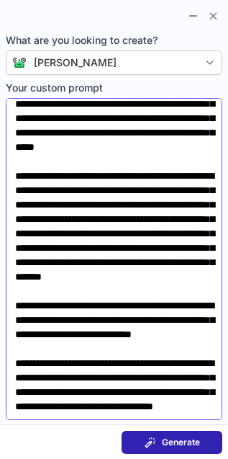
scroll to position [209, 0]
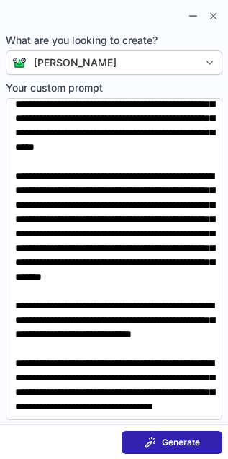
click at [193, 441] on span "Generate" at bounding box center [181, 442] width 38 height 12
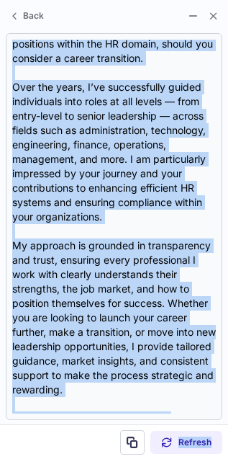
scroll to position [577, 0]
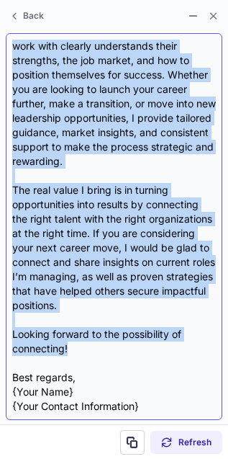
drag, startPoint x: 14, startPoint y: 50, endPoint x: 164, endPoint y: 353, distance: 337.7
click at [164, 353] on div "Hello David, I hope this message finds you well. I am a Certified Job Placement…" at bounding box center [114, 227] width 204 height 374
copy div "Hello David, I hope this message finds you well. I am a Certified Job Placement…"
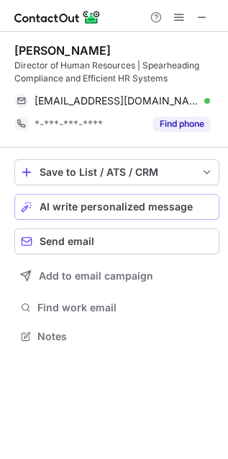
scroll to position [326, 228]
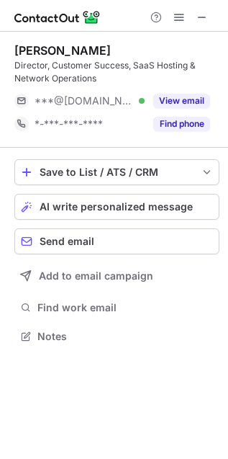
scroll to position [326, 228]
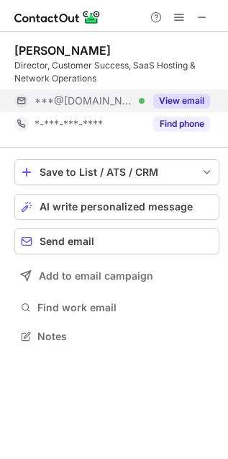
click at [161, 102] on button "View email" at bounding box center [181, 101] width 57 height 14
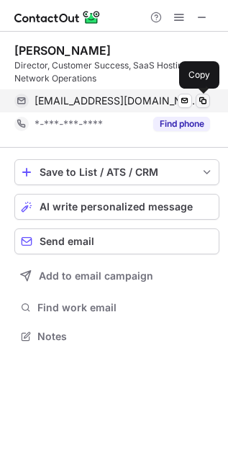
click at [202, 102] on span at bounding box center [203, 101] width 12 height 12
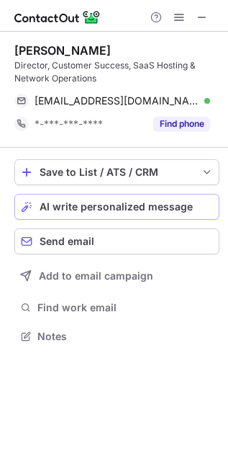
click at [126, 206] on span "AI write personalized message" at bounding box center [116, 207] width 153 height 12
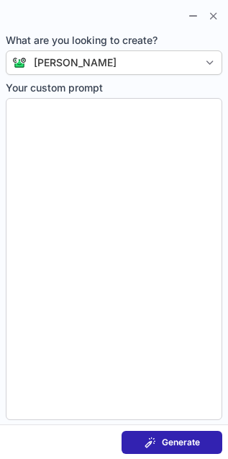
type textarea "**********"
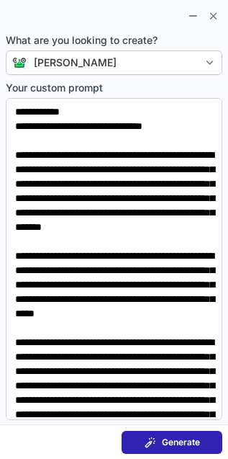
click at [153, 437] on span at bounding box center [151, 442] width 12 height 12
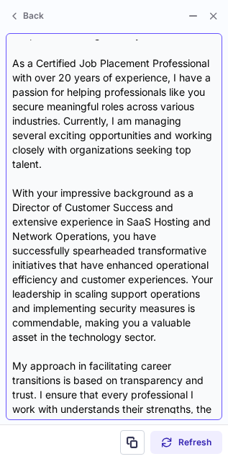
scroll to position [0, 0]
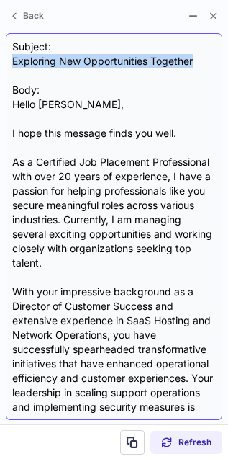
drag, startPoint x: 14, startPoint y: 64, endPoint x: 202, endPoint y: 61, distance: 187.9
click at [202, 61] on div "Subject: Exploring New Opportunities Together Body: Hello [PERSON_NAME], I hope…" at bounding box center [114, 227] width 204 height 374
copy div "Exploring New Opportunities Together"
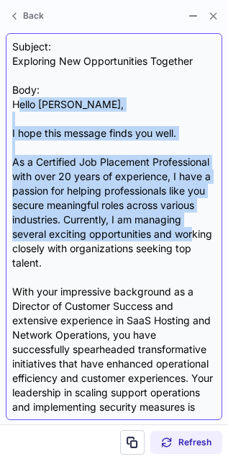
drag, startPoint x: 17, startPoint y: 106, endPoint x: 117, endPoint y: 248, distance: 173.2
click at [117, 248] on div "Subject: Exploring New Opportunities Together Body: Hello [PERSON_NAME], I hope…" at bounding box center [114, 227] width 204 height 374
click at [117, 247] on div "Subject: Exploring New Opportunities Together Body: Hello [PERSON_NAME], I hope…" at bounding box center [114, 227] width 204 height 374
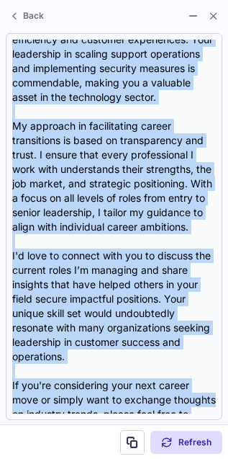
scroll to position [490, 0]
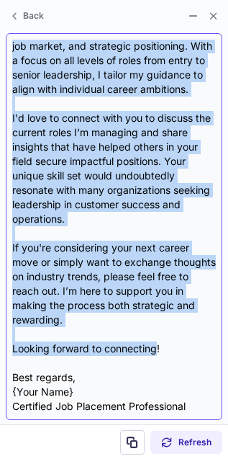
drag, startPoint x: 14, startPoint y: 102, endPoint x: 156, endPoint y: 354, distance: 289.4
click at [156, 354] on div "Subject: Exploring New Opportunities Together Body: Hello [PERSON_NAME], I hope…" at bounding box center [114, 227] width 204 height 374
copy div "Hello [PERSON_NAME], I hope this message finds you well. As a Certified Job Pla…"
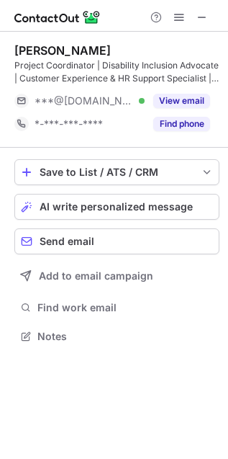
scroll to position [326, 228]
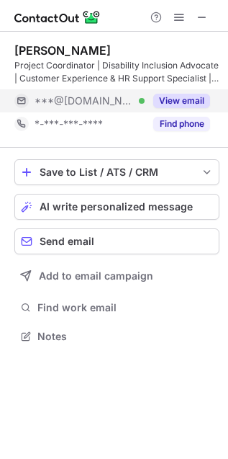
click at [173, 94] on button "View email" at bounding box center [181, 101] width 57 height 14
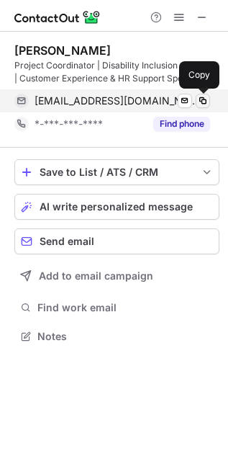
click at [201, 97] on span at bounding box center [203, 101] width 12 height 12
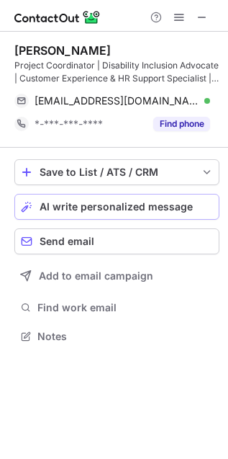
click at [110, 197] on button "AI write personalized message" at bounding box center [116, 207] width 205 height 26
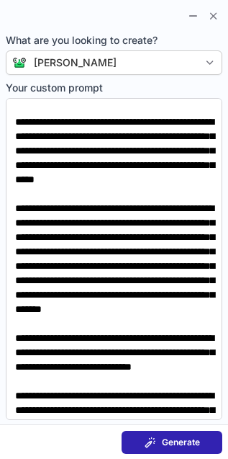
scroll to position [140, 0]
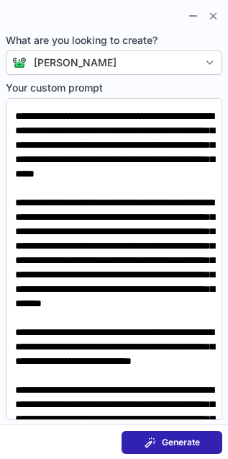
click at [136, 439] on button "Generate" at bounding box center [172, 442] width 101 height 23
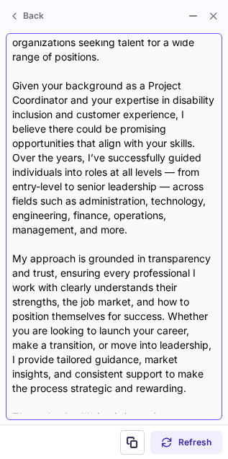
scroll to position [0, 0]
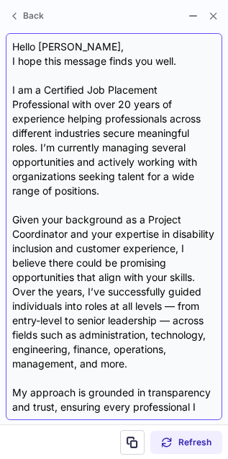
click at [17, 48] on div "Hello [PERSON_NAME], I hope this message finds you well. I am a Certified Job P…" at bounding box center [114, 227] width 204 height 374
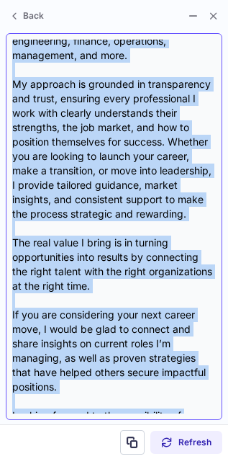
scroll to position [418, 0]
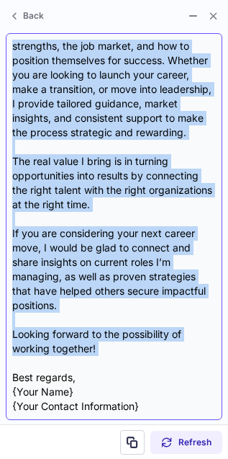
drag, startPoint x: 12, startPoint y: 40, endPoint x: 107, endPoint y: 367, distance: 341.1
click at [107, 367] on div "Hello [PERSON_NAME], I hope this message finds you well. I am a Certified Job P…" at bounding box center [114, 227] width 204 height 374
copy div "Lorem Ipsum, D sita cons adipisc elits doe temp. I ut l Etdolorem Ali Enimadmin…"
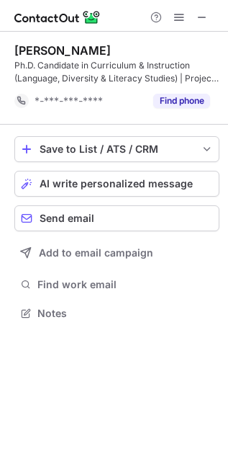
scroll to position [303, 228]
